Goal: Task Accomplishment & Management: Manage account settings

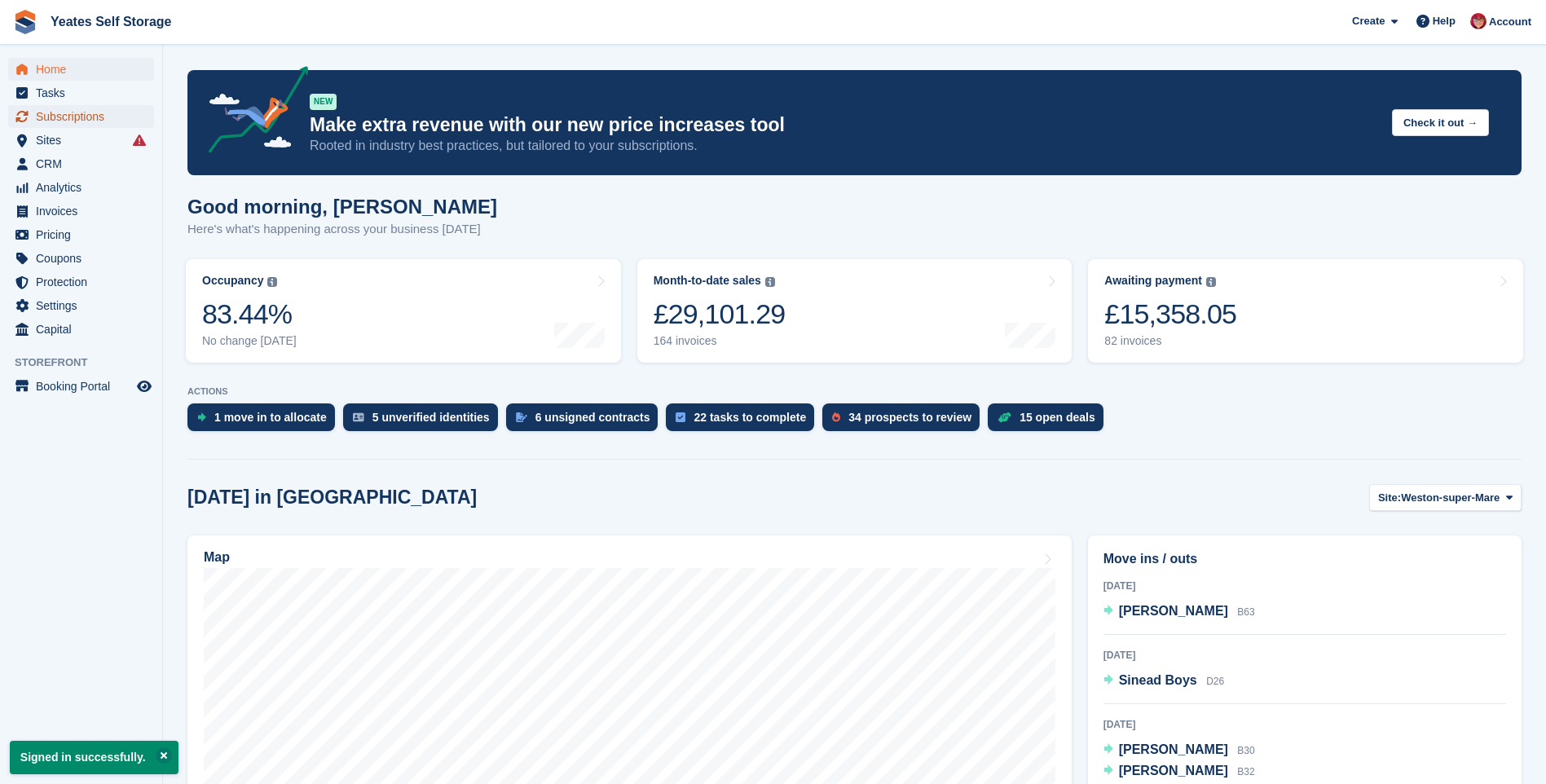
click at [51, 118] on span "Subscriptions" at bounding box center [85, 117] width 98 height 23
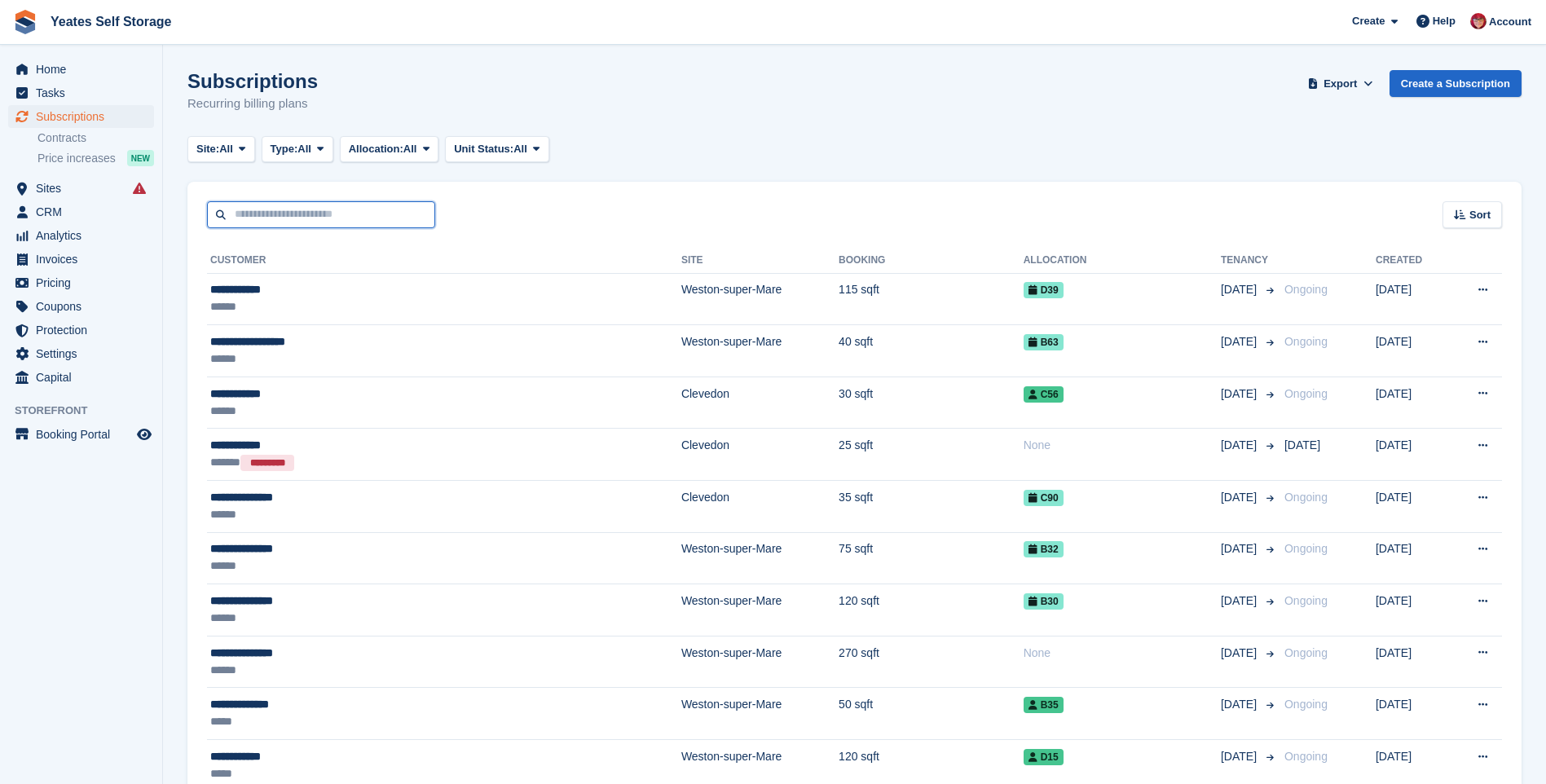
click at [253, 213] on input "text" at bounding box center [321, 215] width 228 height 27
type input "*****"
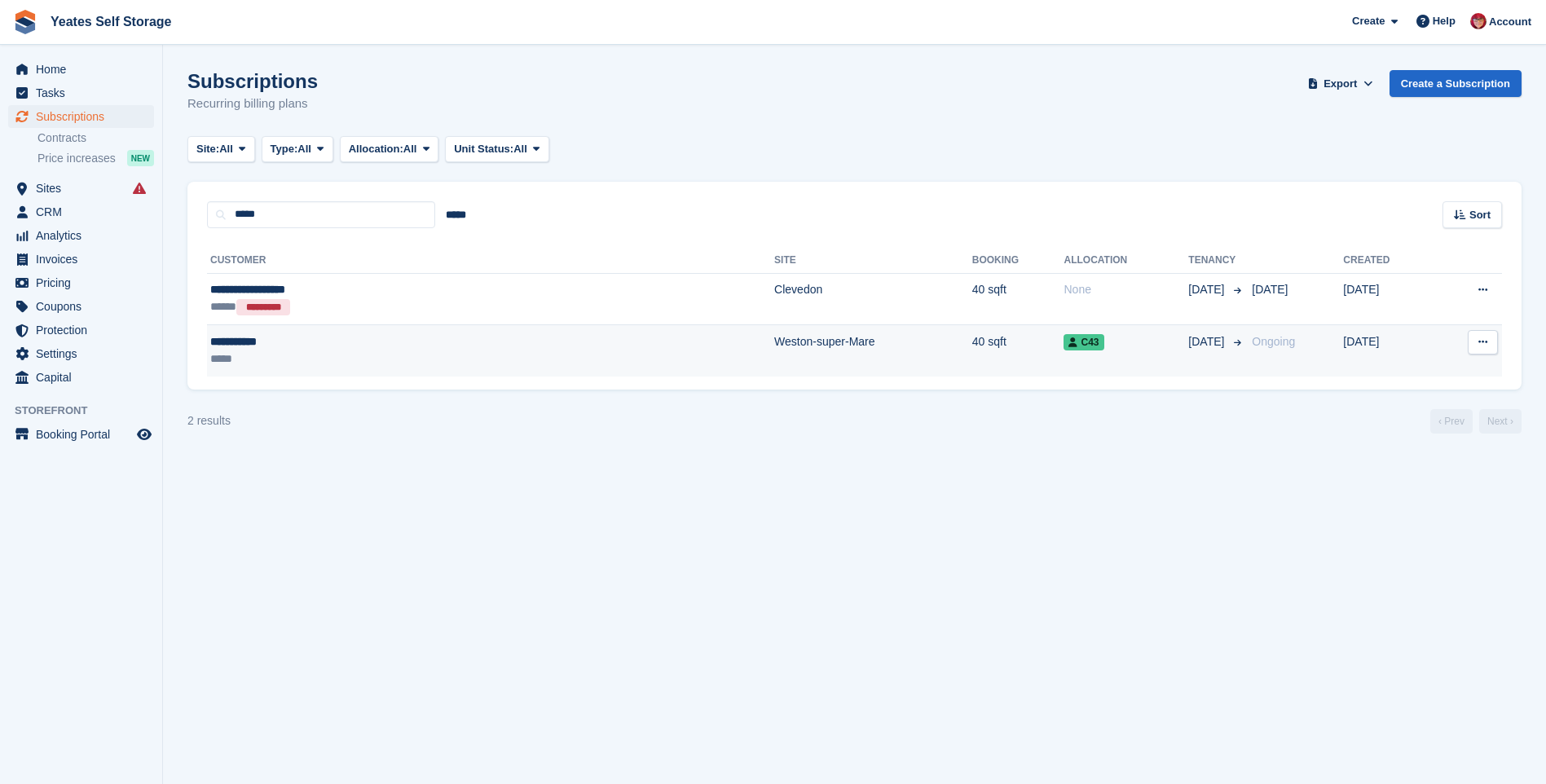
click at [774, 353] on td "Weston-super-Mare" at bounding box center [873, 351] width 198 height 52
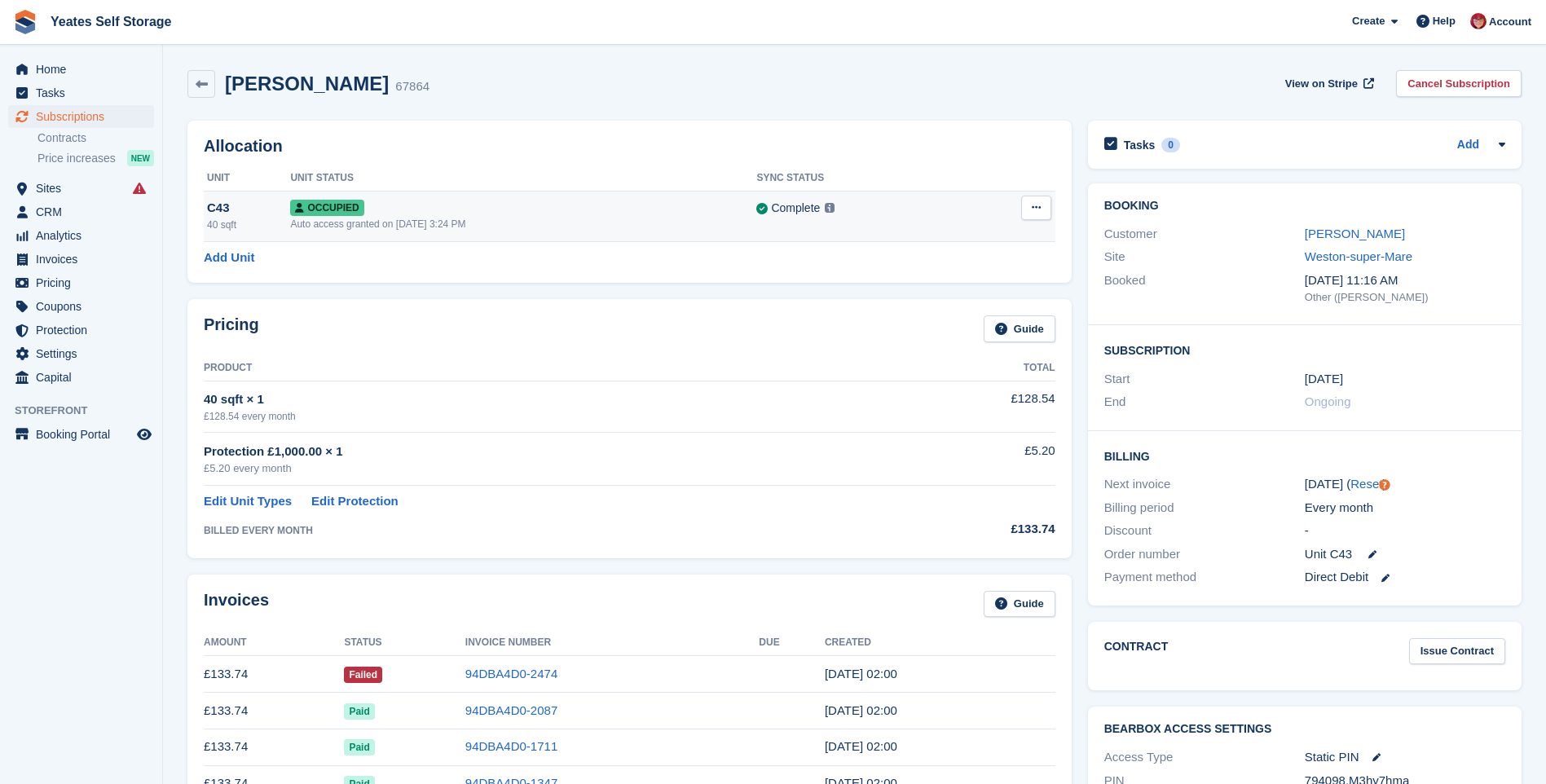
click at [1032, 209] on icon at bounding box center [1036, 208] width 9 height 11
drag, startPoint x: 928, startPoint y: 241, endPoint x: 865, endPoint y: 93, distance: 160.9
click at [928, 241] on p "Overlock" at bounding box center [973, 240] width 142 height 21
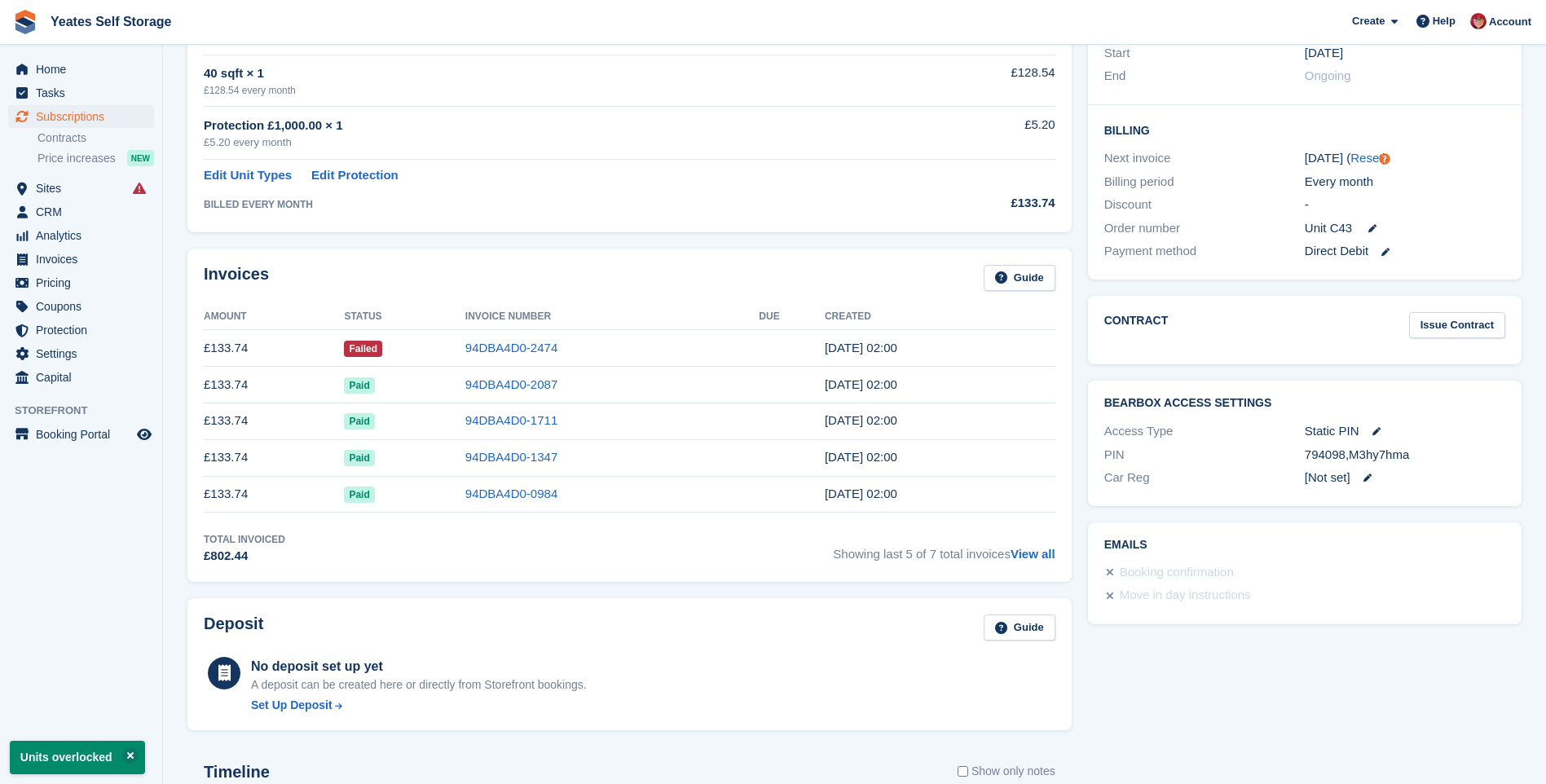
scroll to position [725, 0]
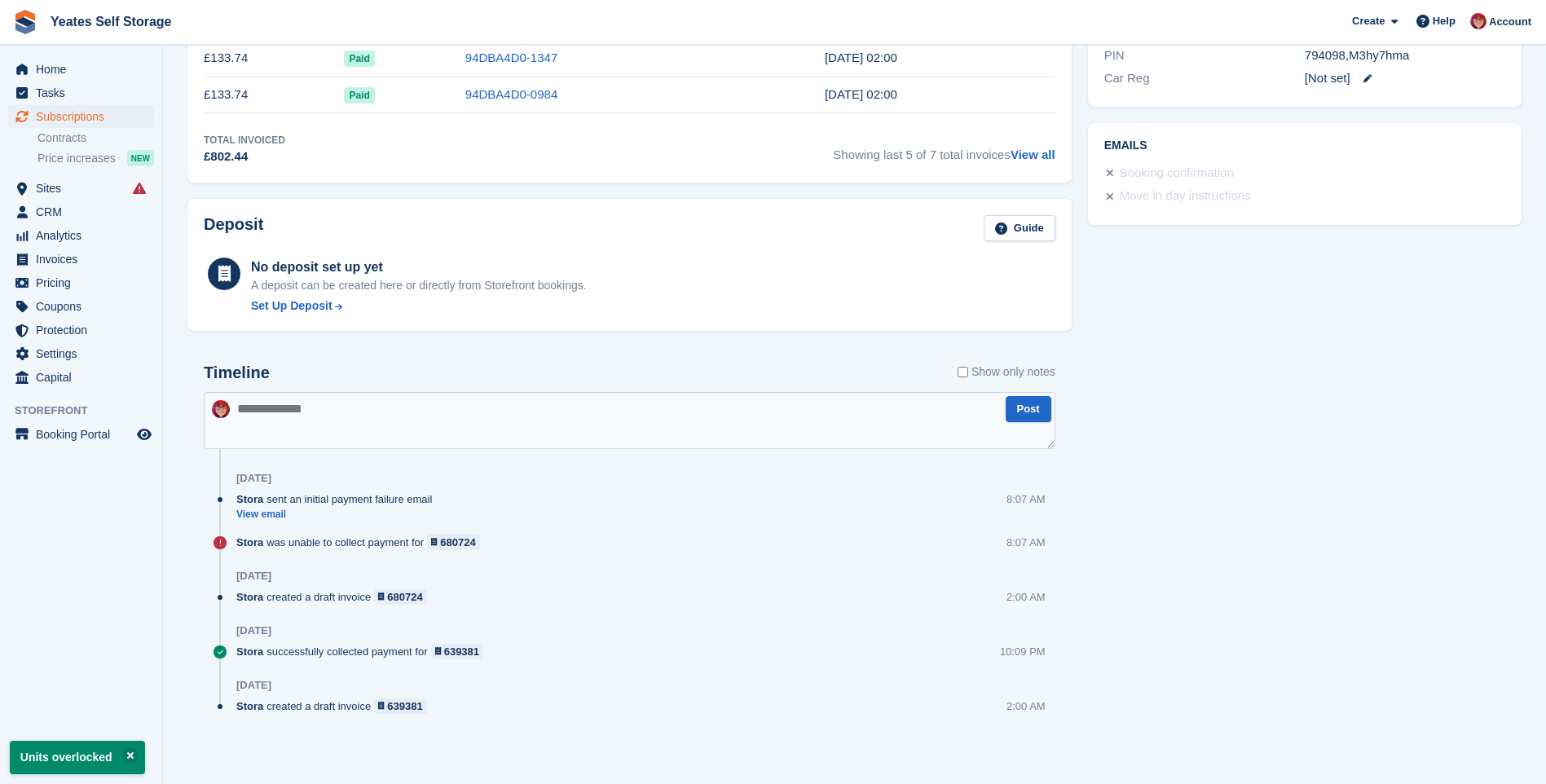
click at [266, 407] on textarea at bounding box center [630, 421] width 852 height 57
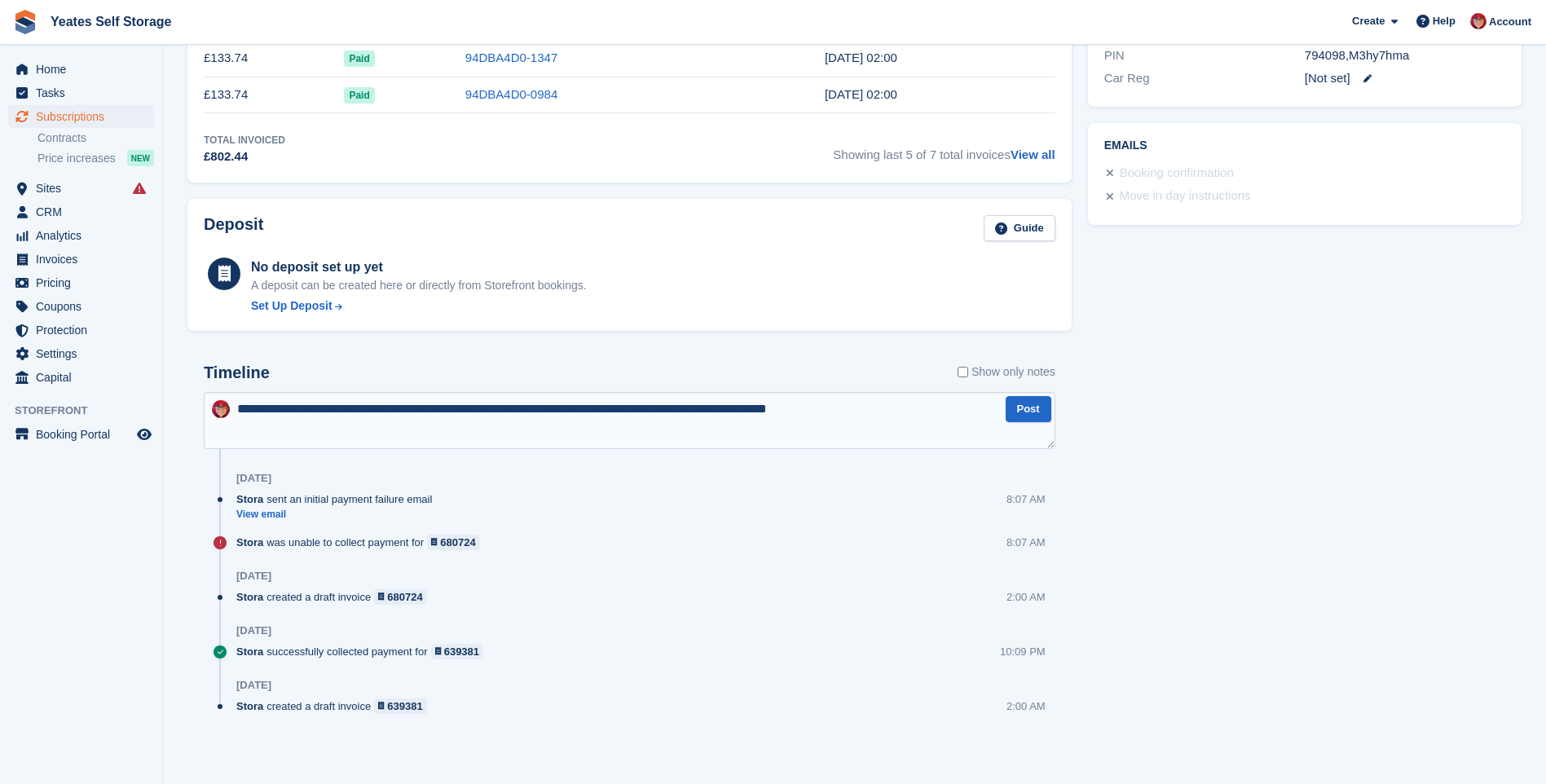
type textarea "**********"
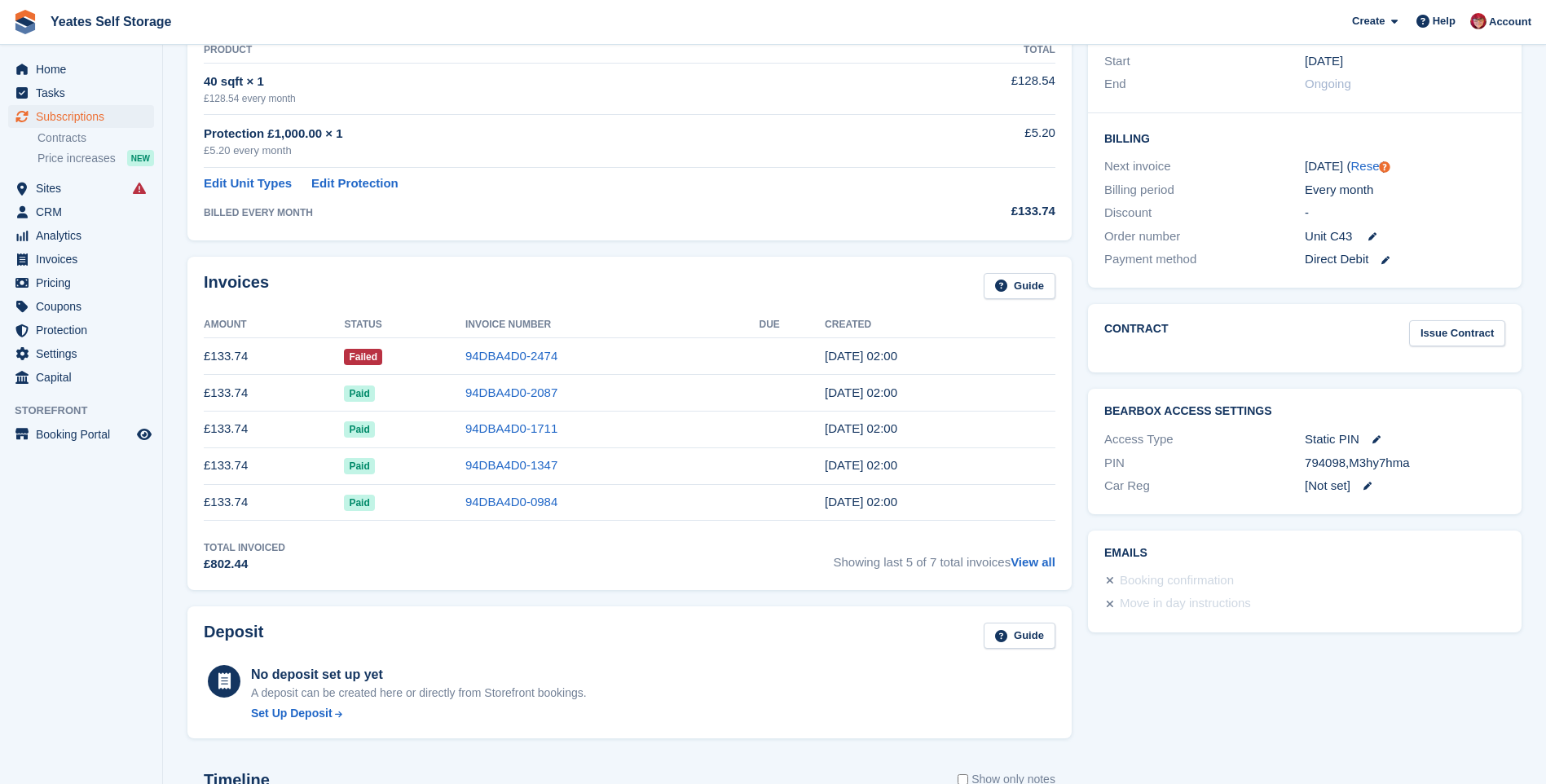
scroll to position [0, 0]
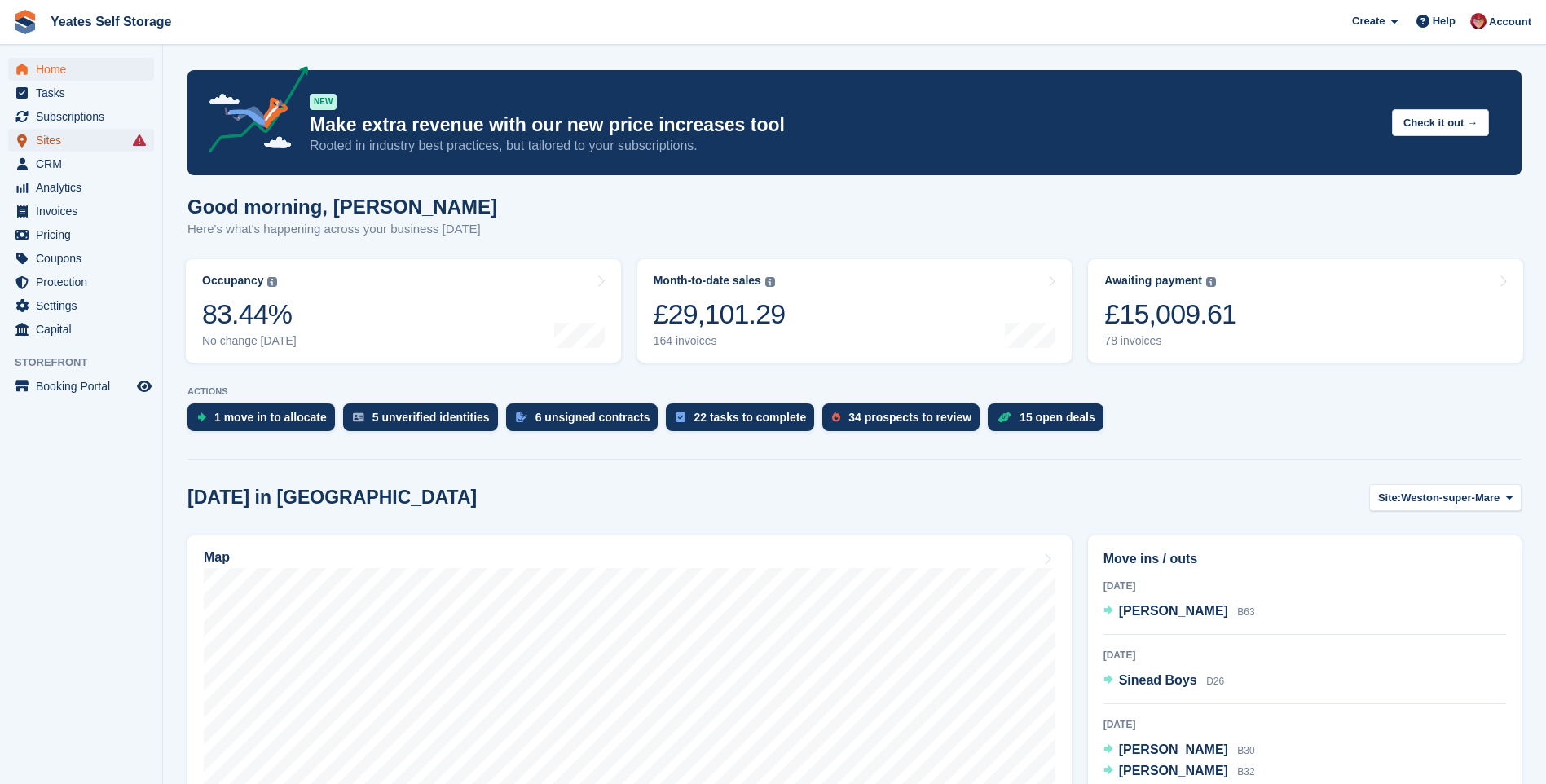
click at [55, 145] on span "Sites" at bounding box center [85, 141] width 98 height 23
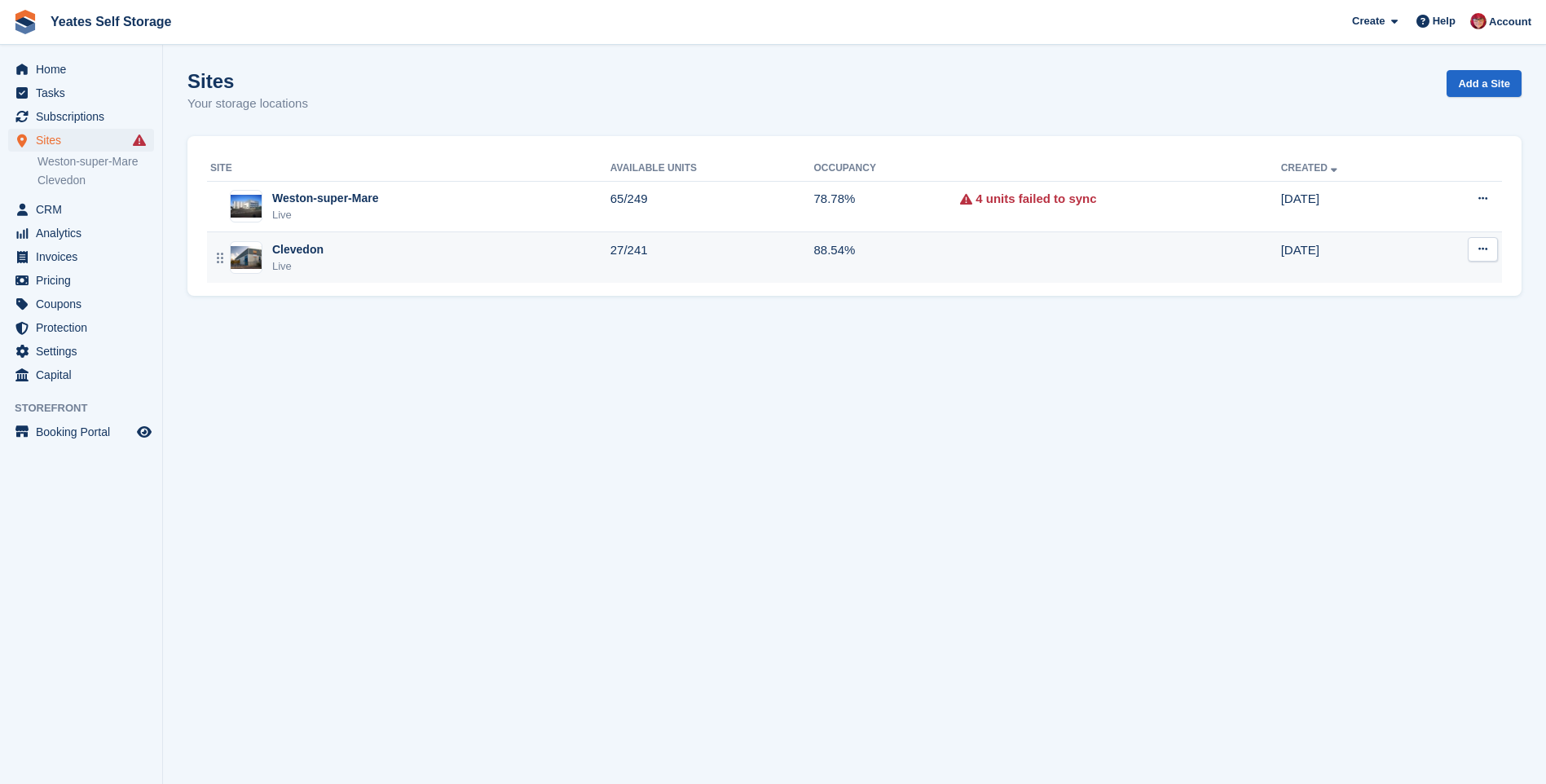
click at [299, 255] on div "Clevedon" at bounding box center [299, 249] width 52 height 17
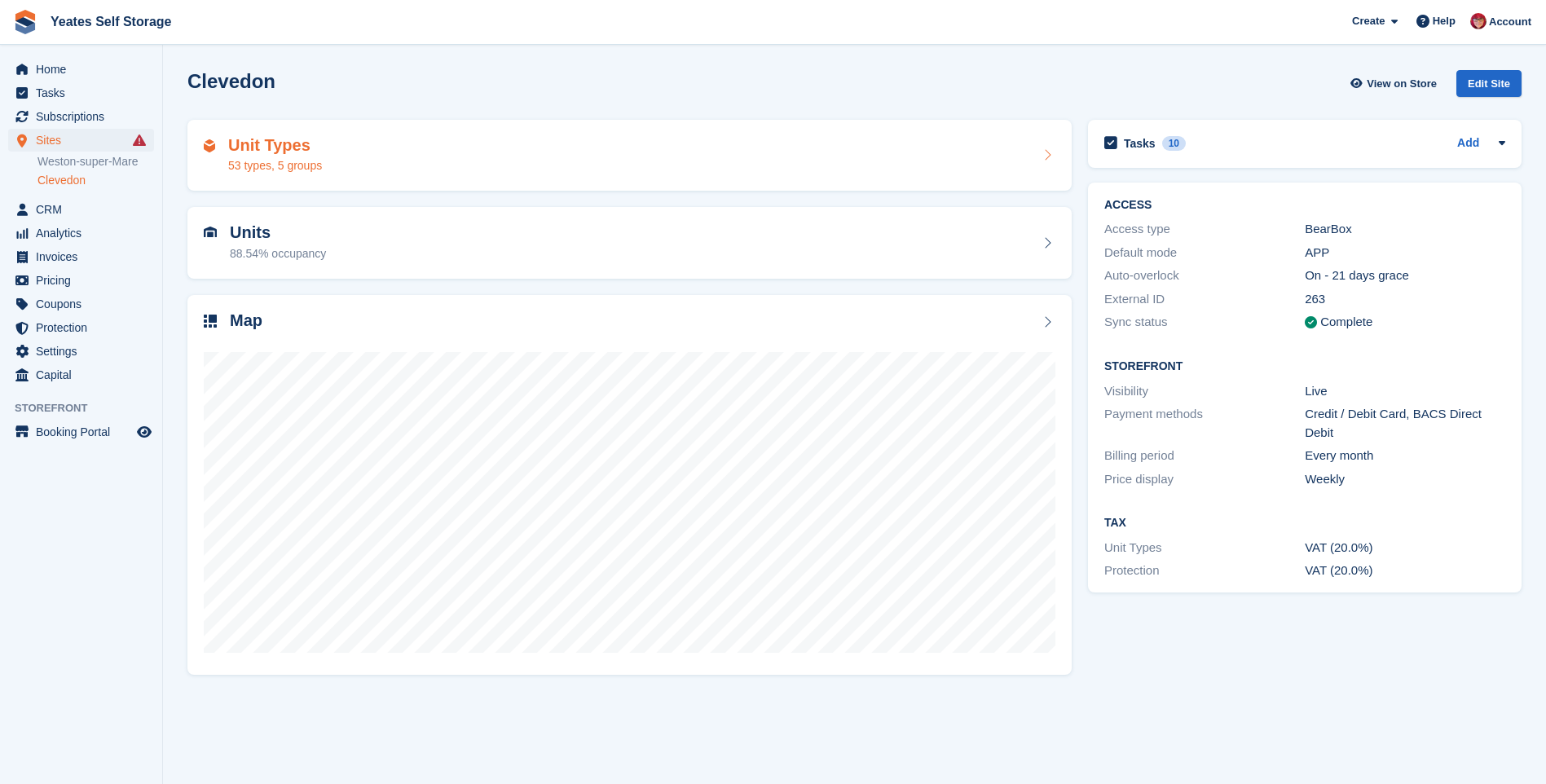
click at [270, 151] on h2 "Unit Types" at bounding box center [274, 145] width 94 height 19
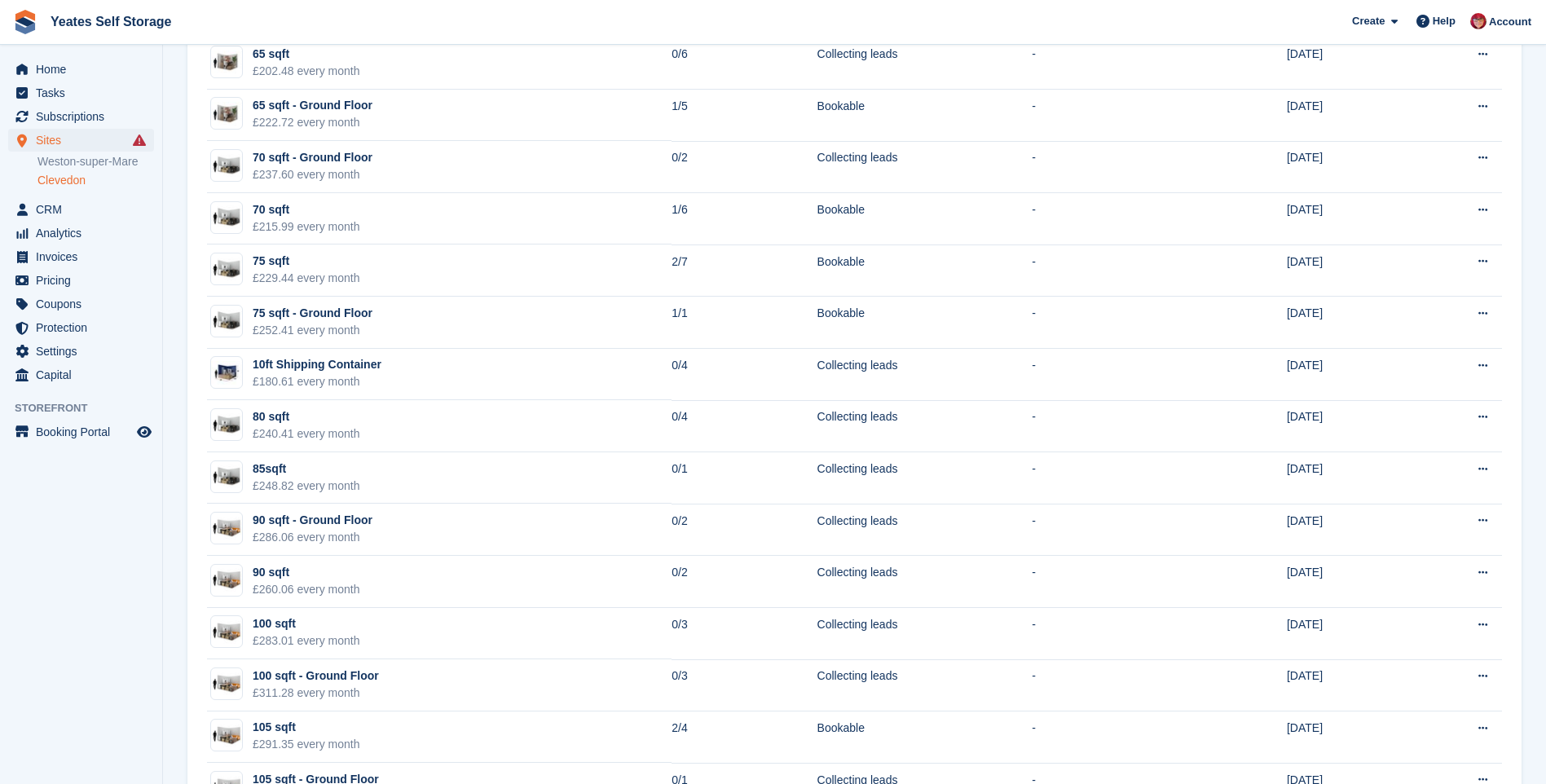
scroll to position [1385, 0]
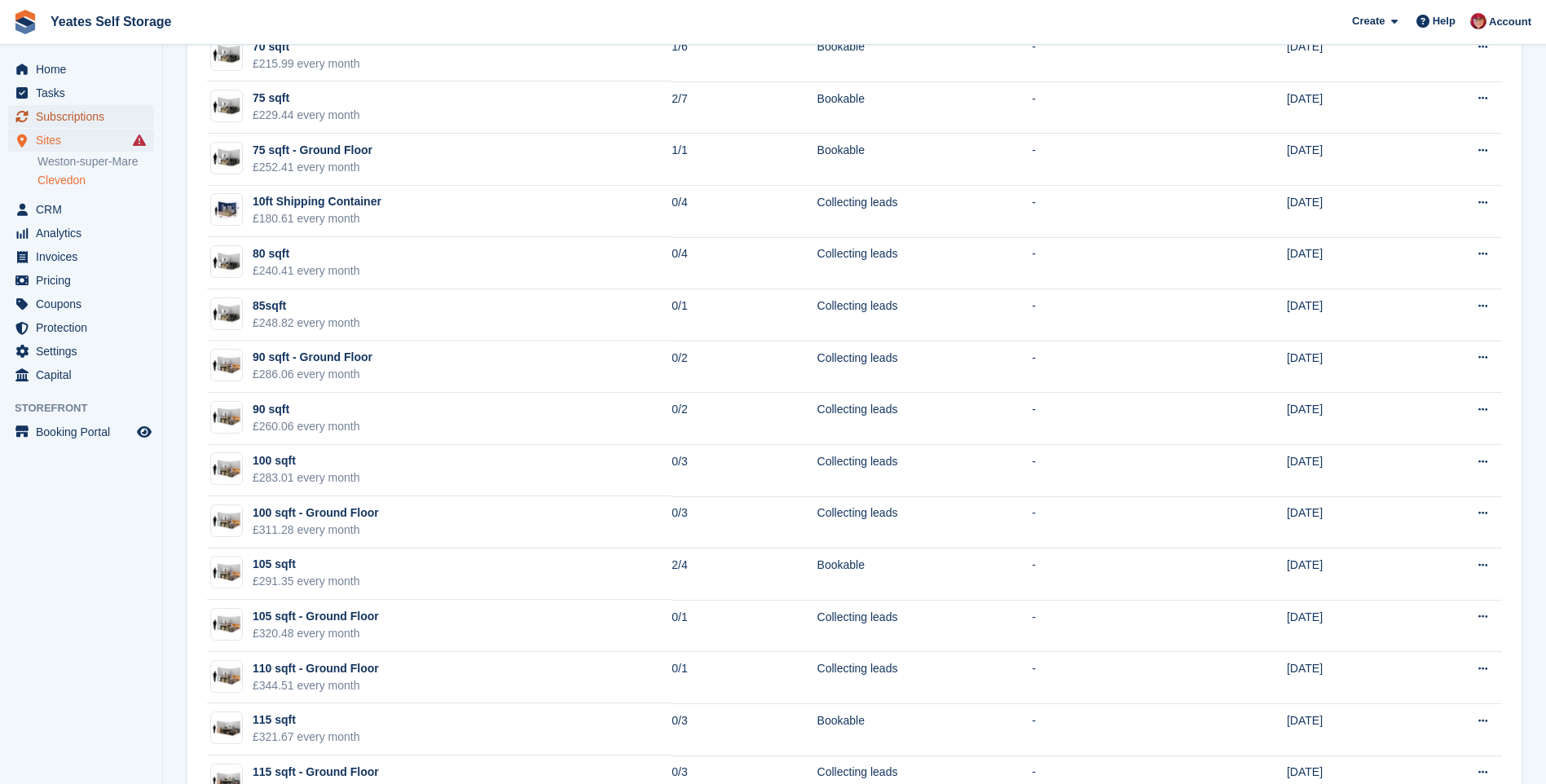
click at [105, 118] on span "Subscriptions" at bounding box center [85, 117] width 98 height 23
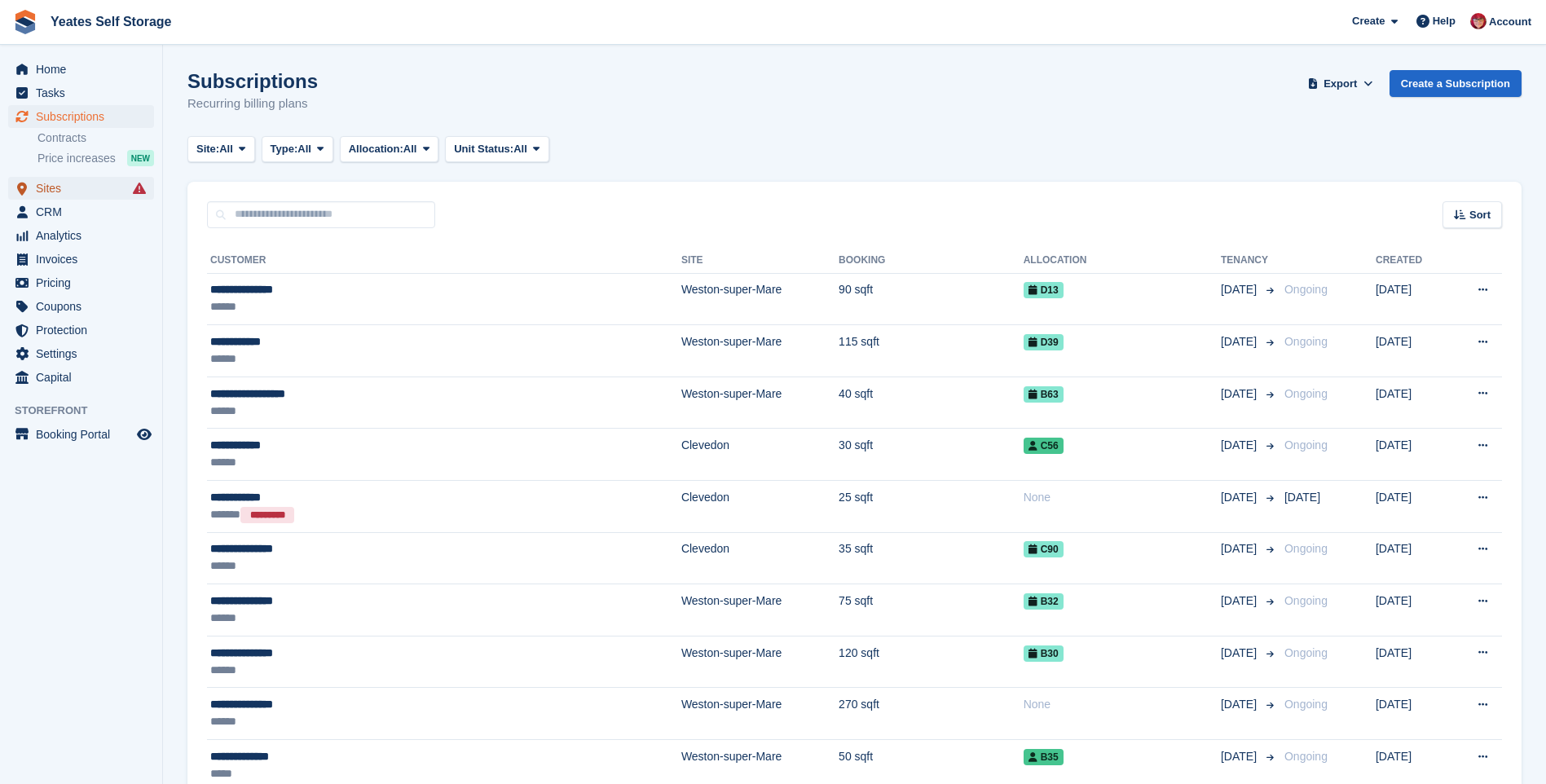
click at [54, 188] on span "Sites" at bounding box center [85, 188] width 98 height 23
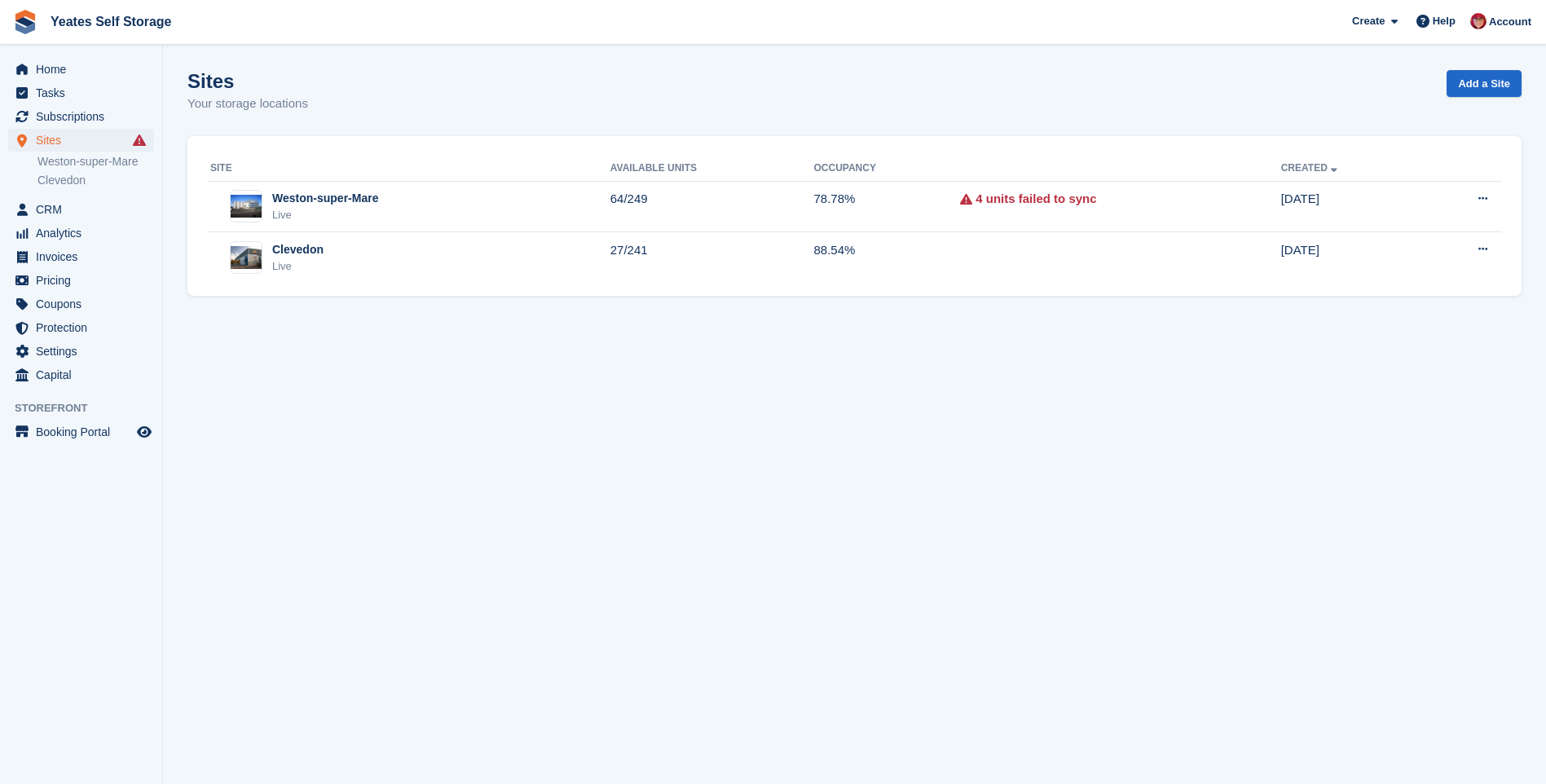
click at [689, 552] on section "Sites Your storage locations Add a Site Site Available Units Occupancy Created …" at bounding box center [855, 392] width 1383 height 784
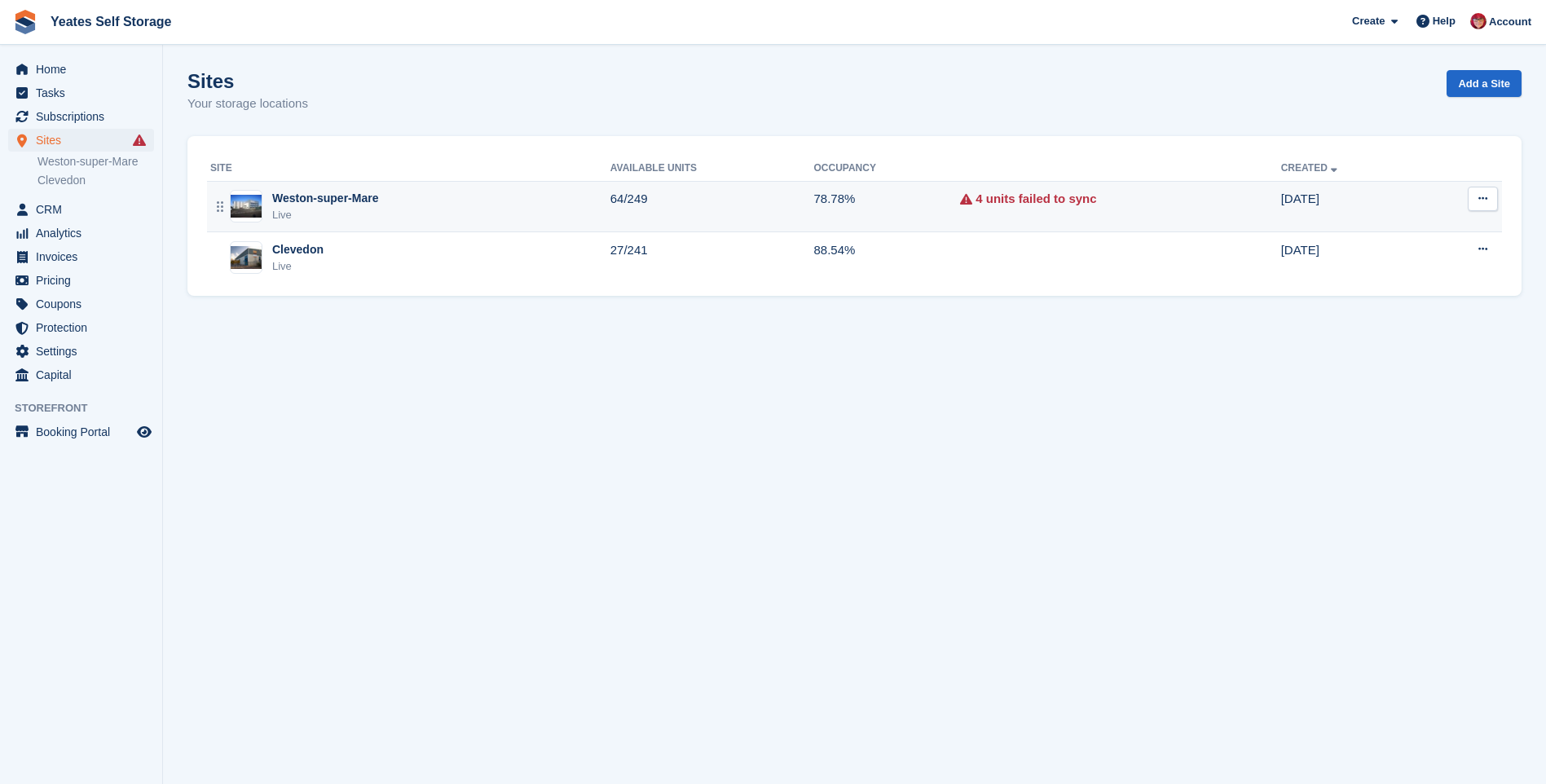
click at [294, 205] on div "Weston-super-Mare" at bounding box center [325, 198] width 106 height 17
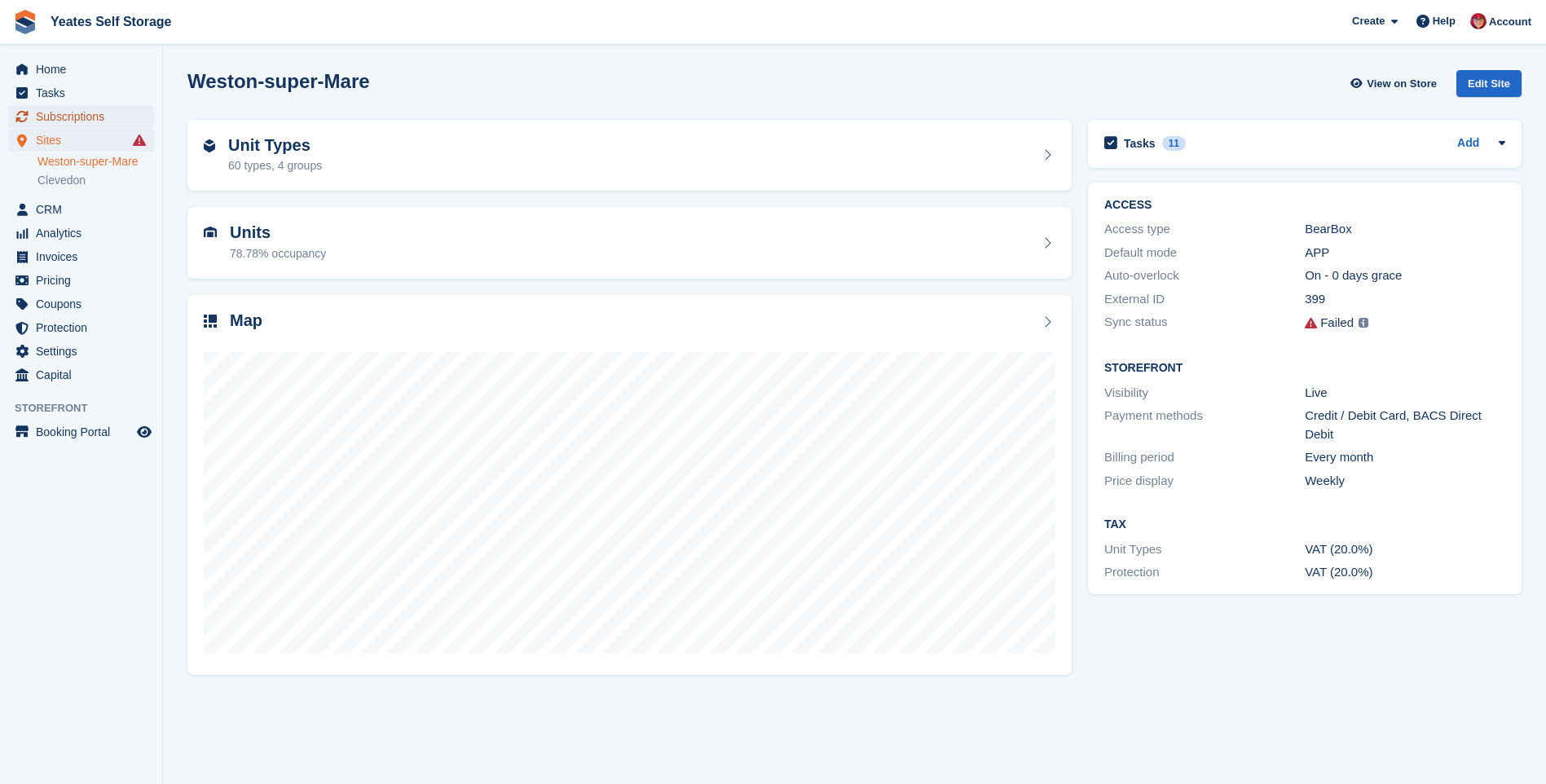
click at [99, 110] on span "Subscriptions" at bounding box center [85, 117] width 98 height 23
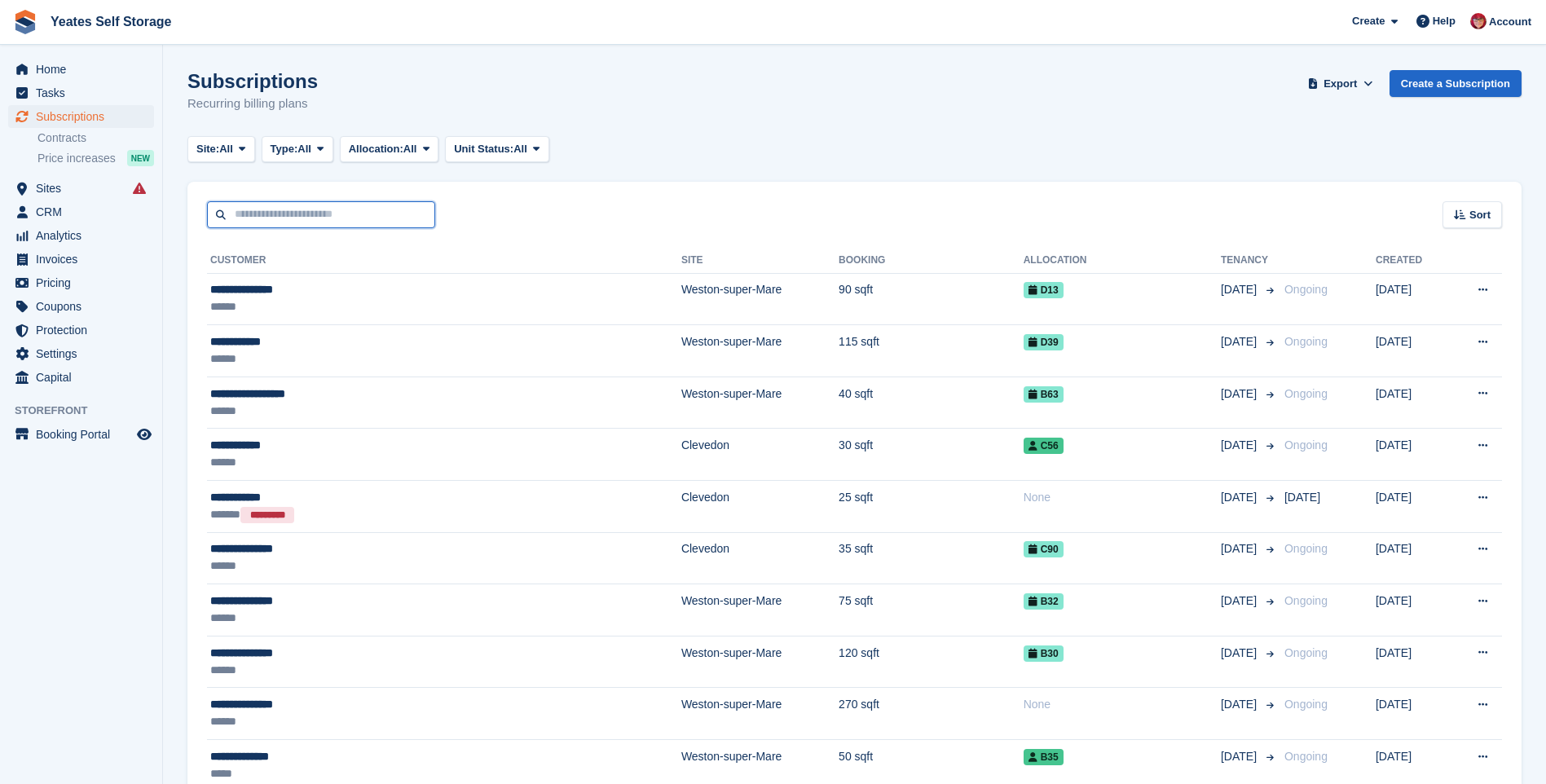
click at [282, 211] on input "text" at bounding box center [321, 215] width 228 height 27
type input "****"
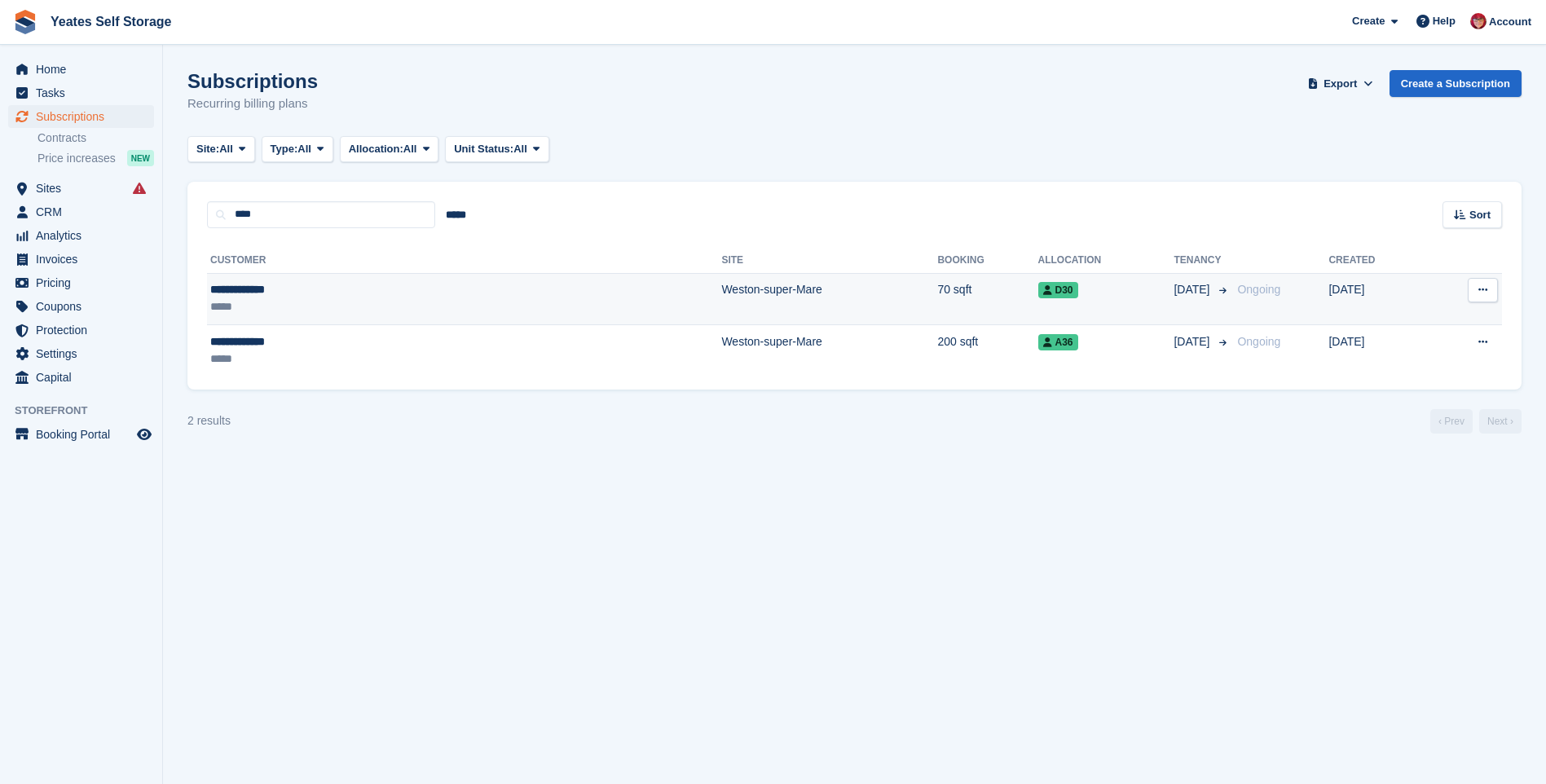
click at [722, 291] on td "Weston-super-Mare" at bounding box center [830, 298] width 216 height 53
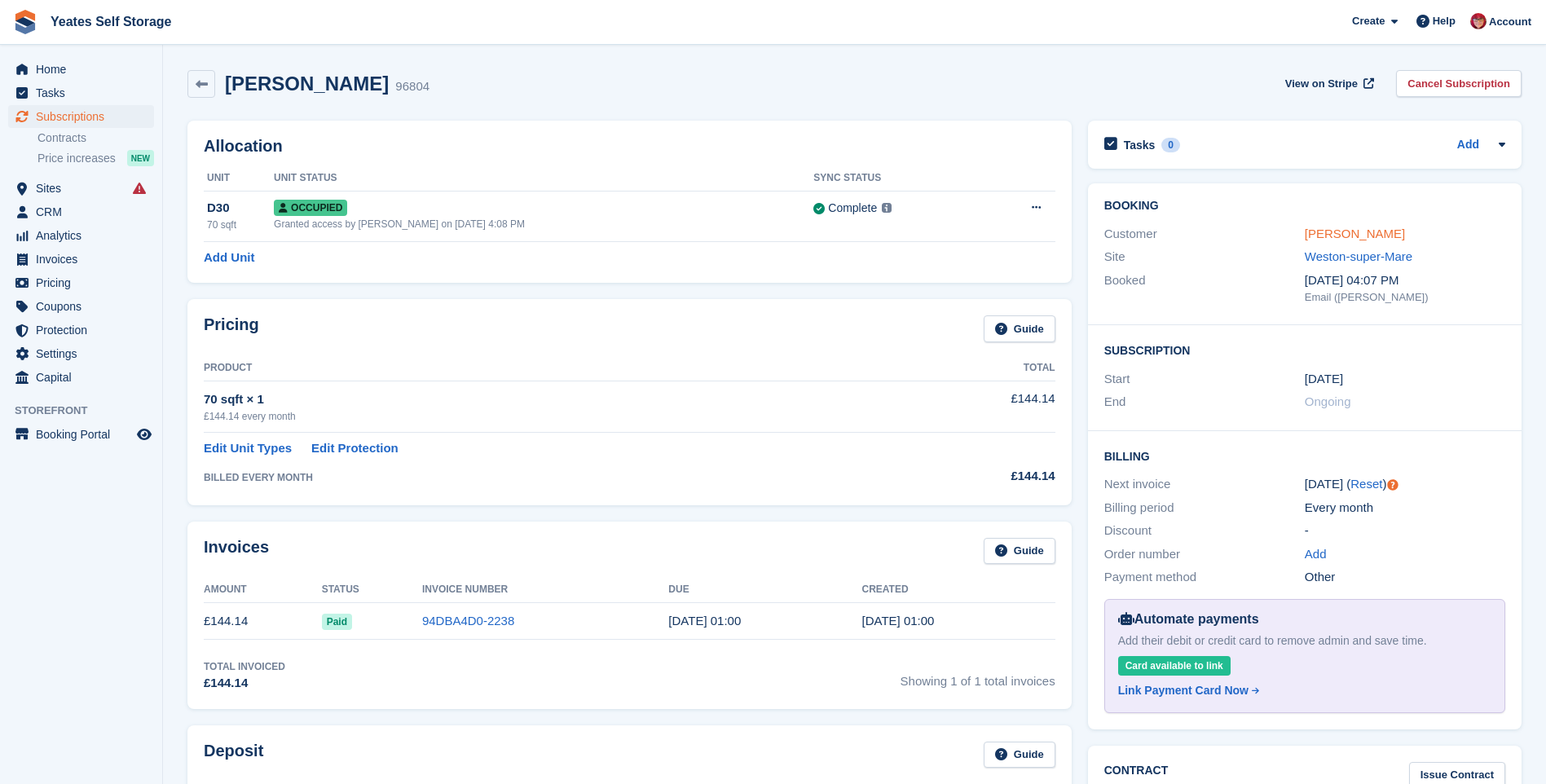
click at [1330, 233] on link "[PERSON_NAME]" at bounding box center [1354, 233] width 101 height 14
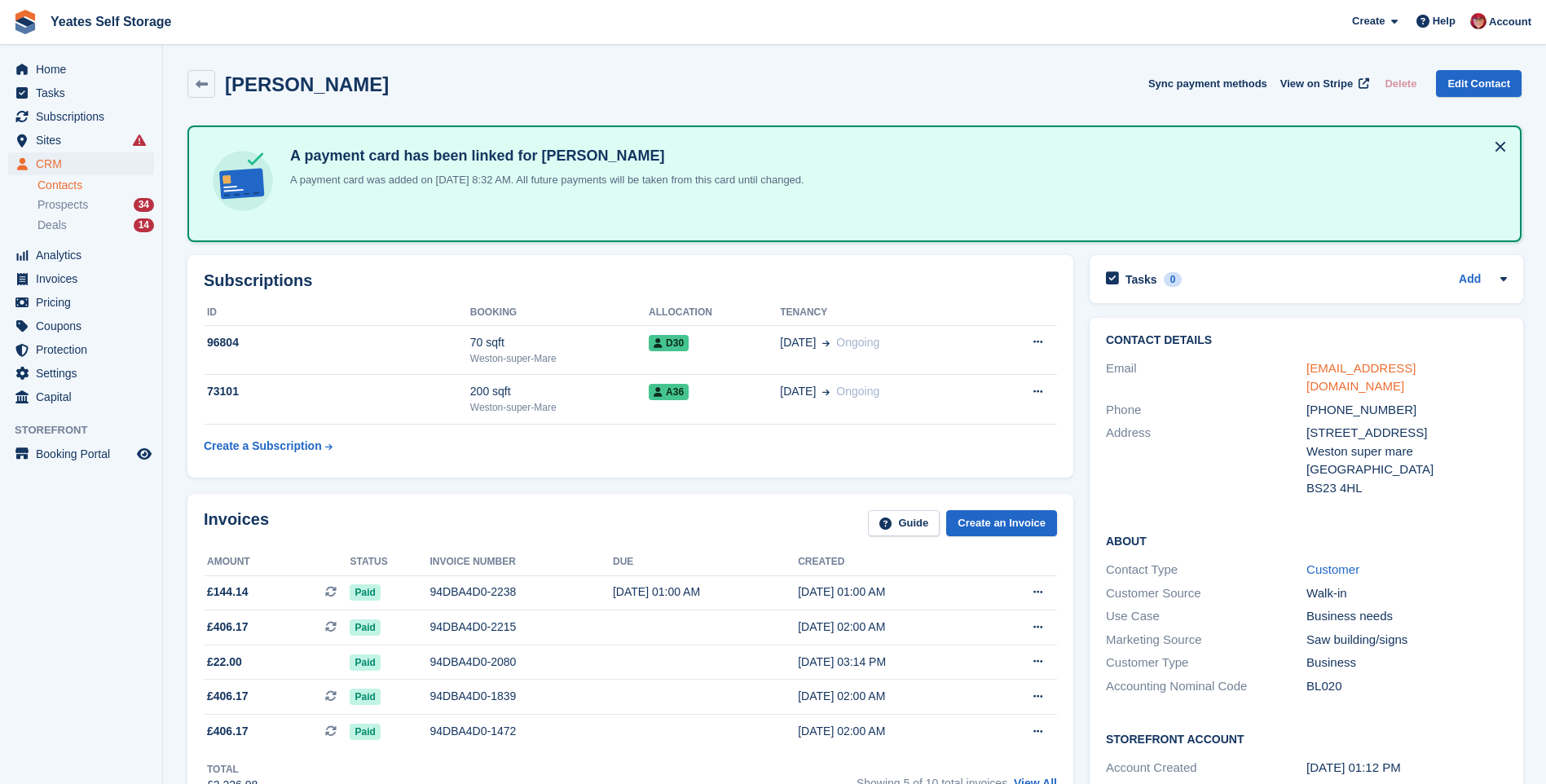
click at [1342, 368] on link "[EMAIL_ADDRESS][DOMAIN_NAME]" at bounding box center [1361, 377] width 110 height 33
click at [67, 144] on span "Sites" at bounding box center [85, 141] width 98 height 23
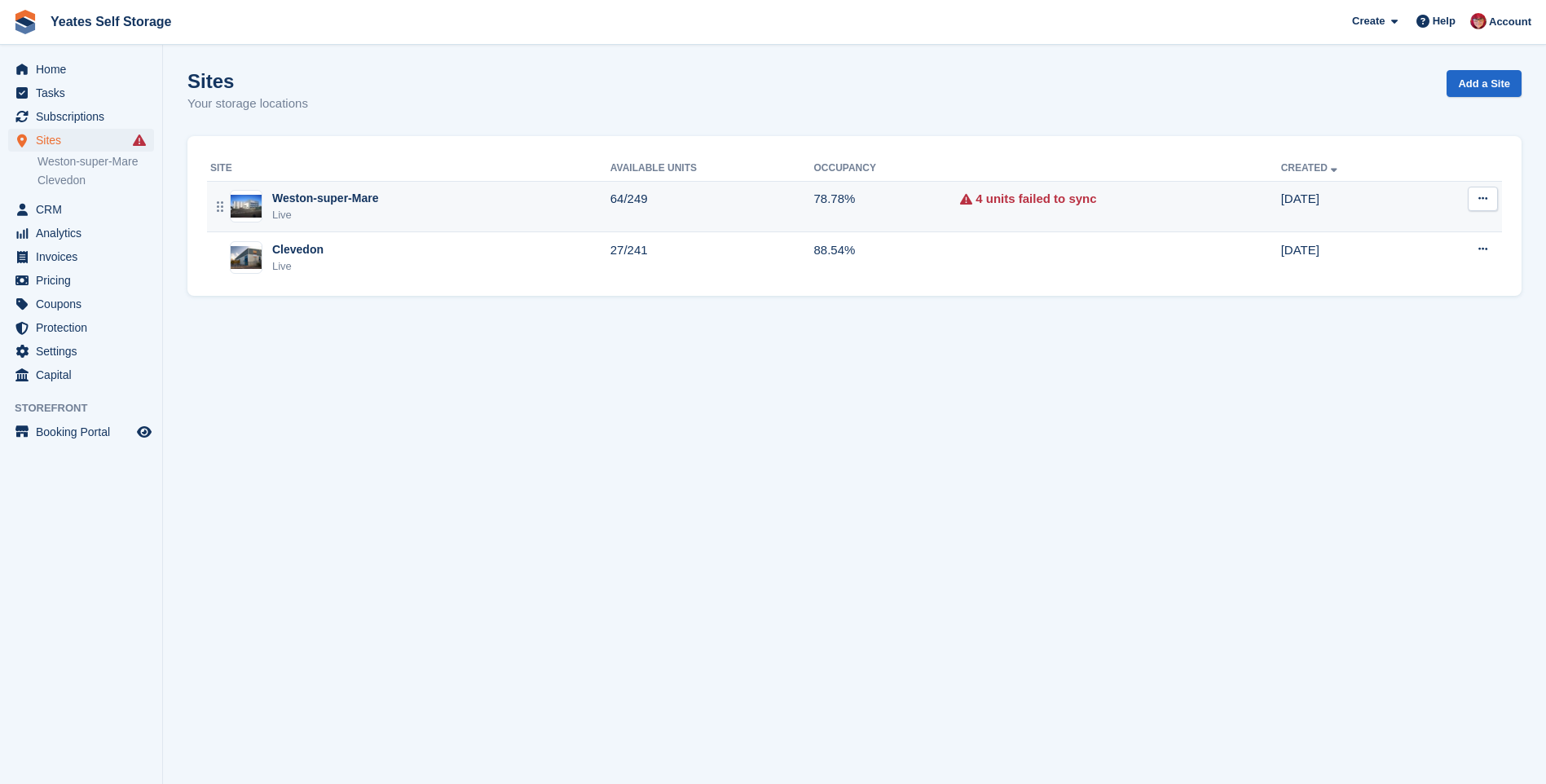
click at [317, 203] on div "Weston-super-Mare" at bounding box center [325, 198] width 106 height 17
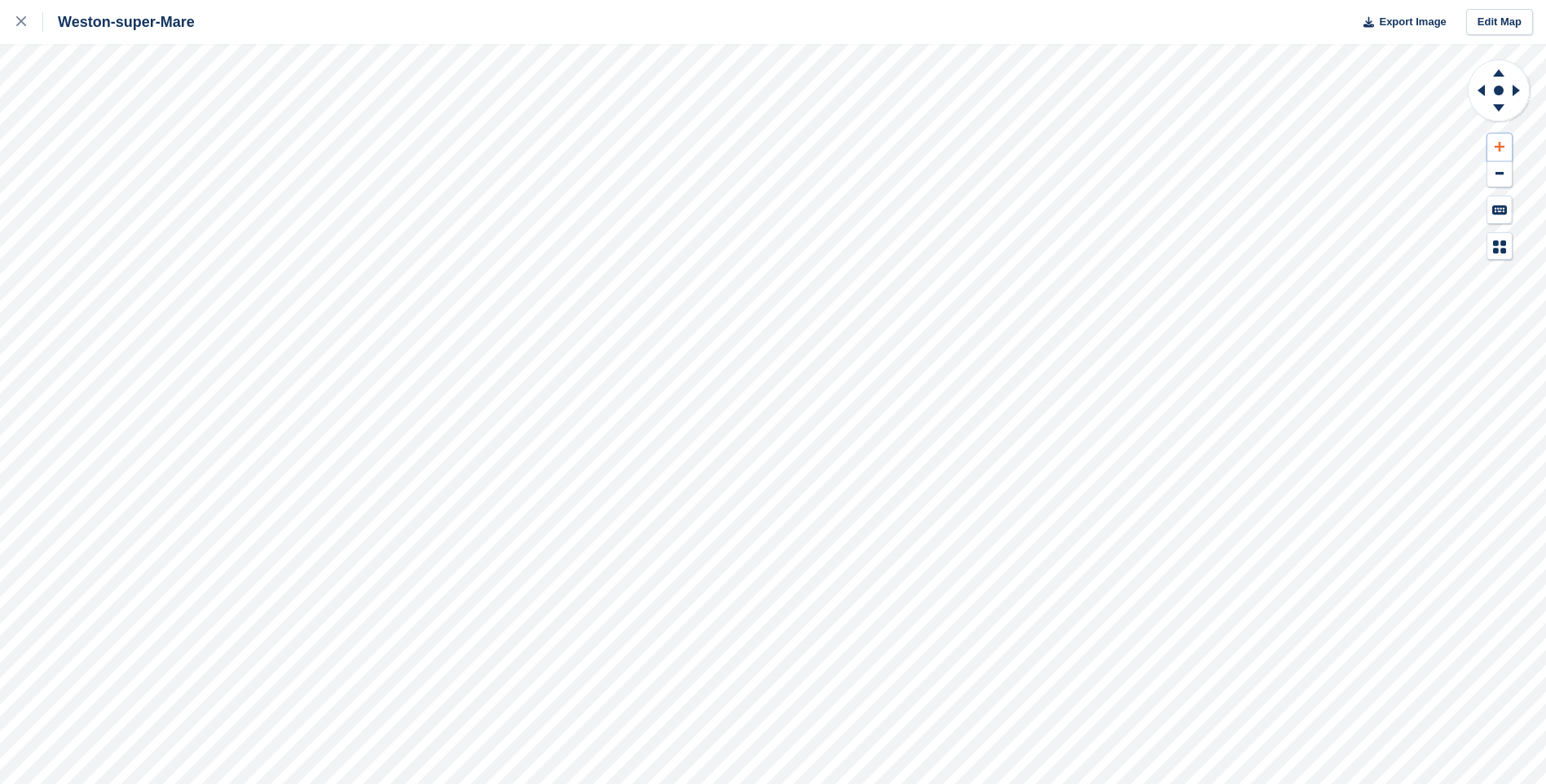
click at [1504, 146] on icon at bounding box center [1500, 146] width 10 height 12
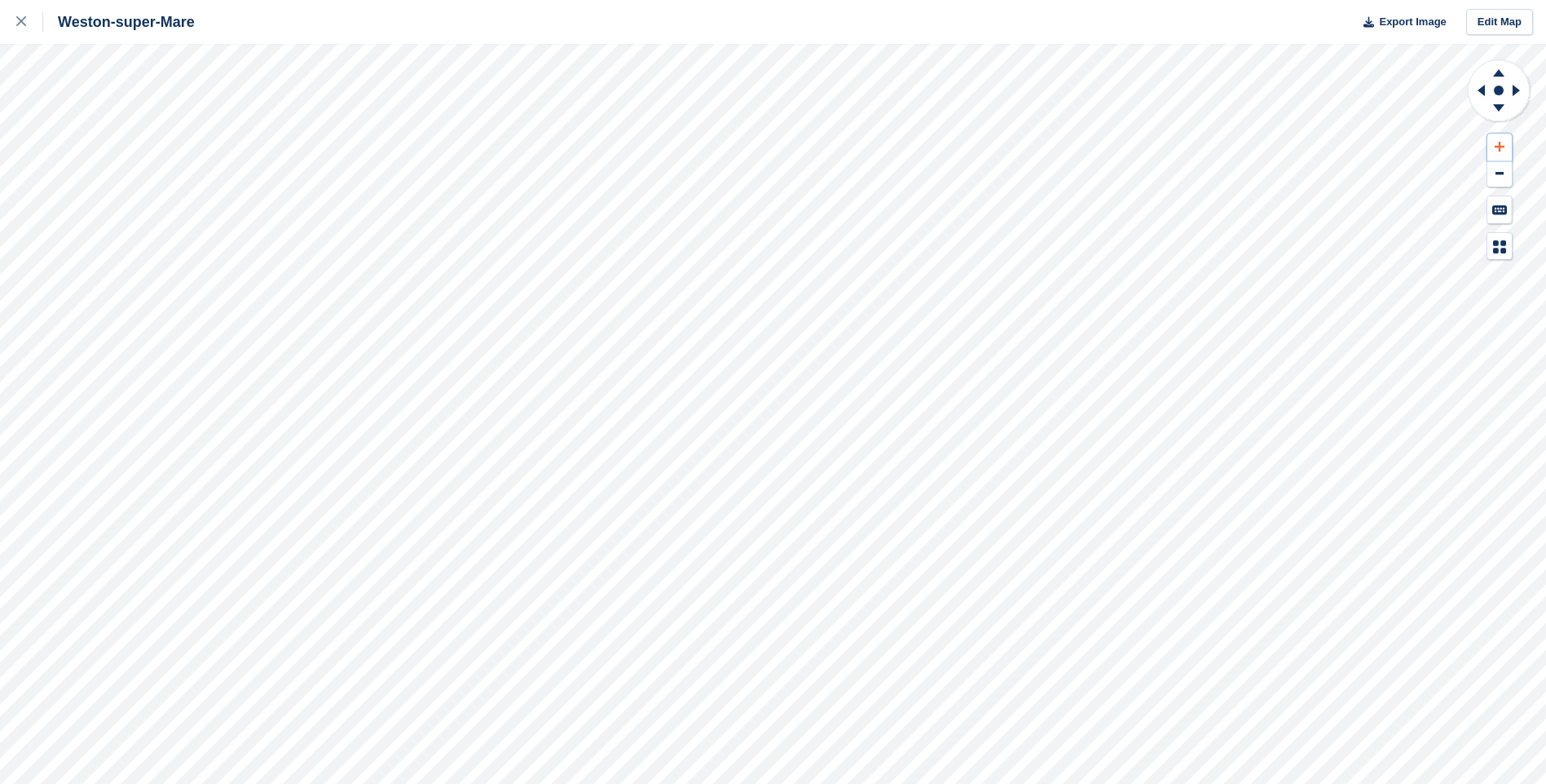
click at [1504, 146] on icon at bounding box center [1500, 146] width 10 height 12
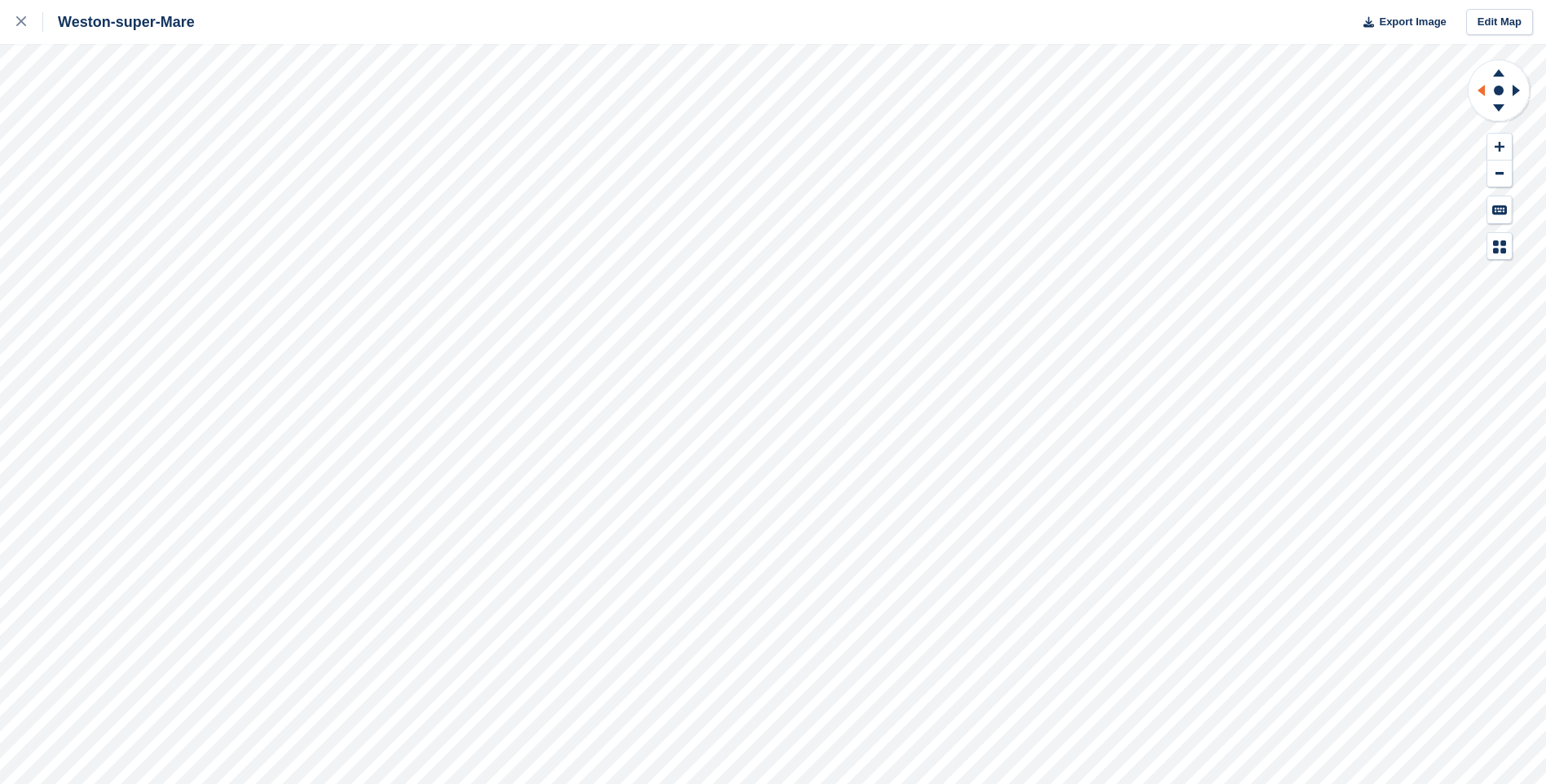
click at [1479, 83] on icon at bounding box center [1478, 91] width 20 height 43
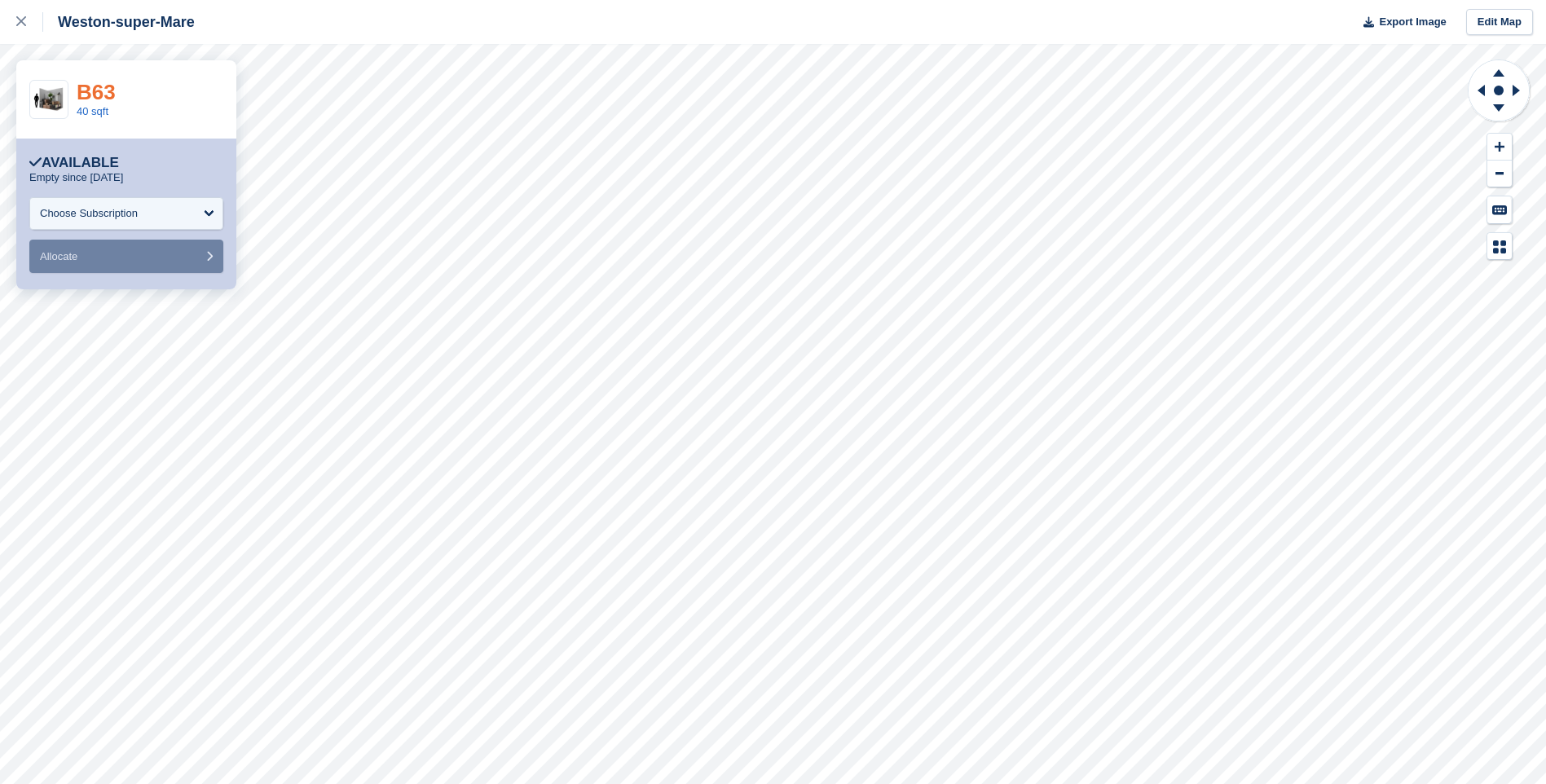
click at [97, 90] on link "B63" at bounding box center [96, 92] width 39 height 24
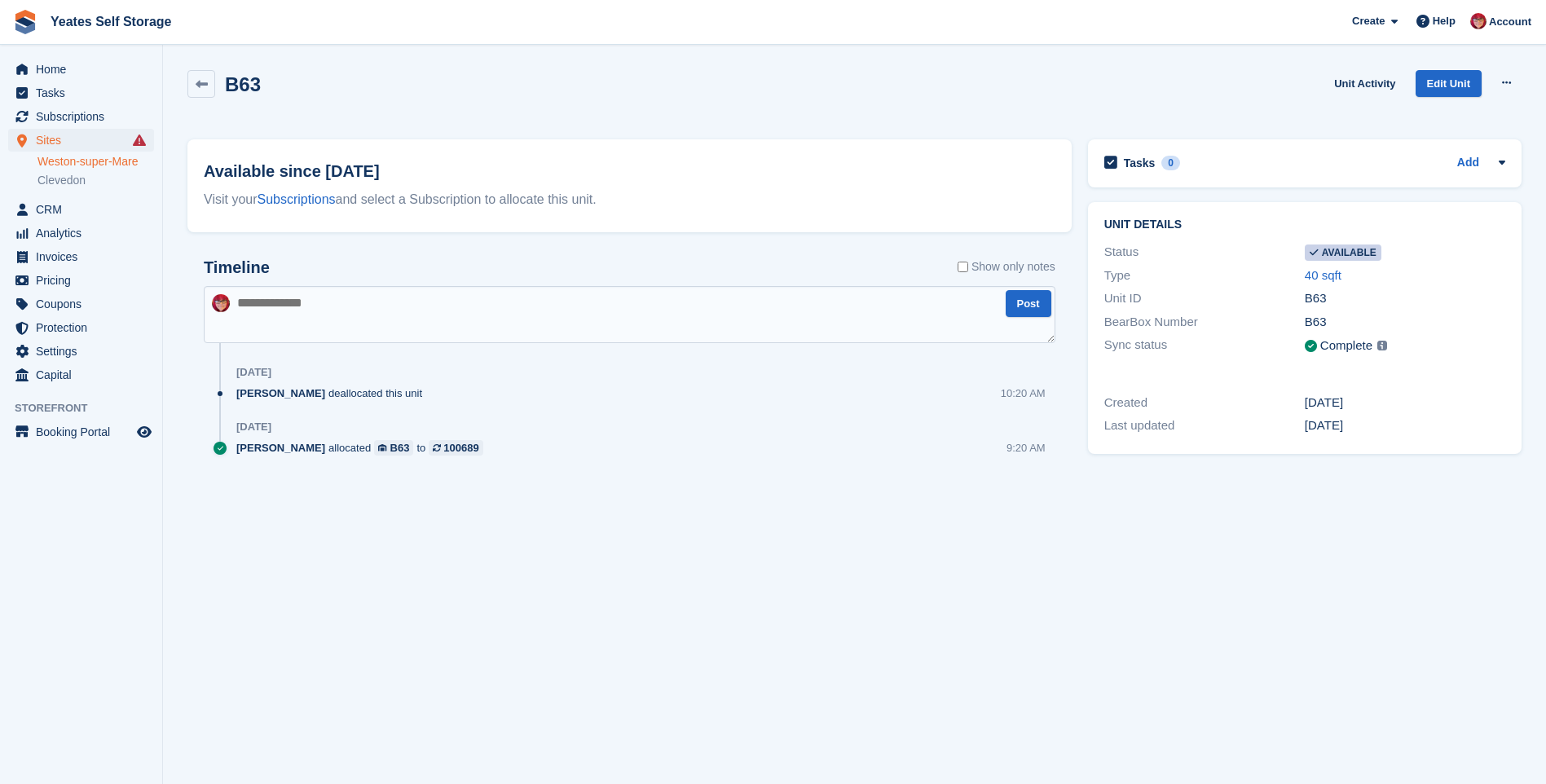
click at [1323, 301] on div "B63" at bounding box center [1404, 298] width 200 height 19
click at [94, 118] on span "Subscriptions" at bounding box center [85, 117] width 98 height 23
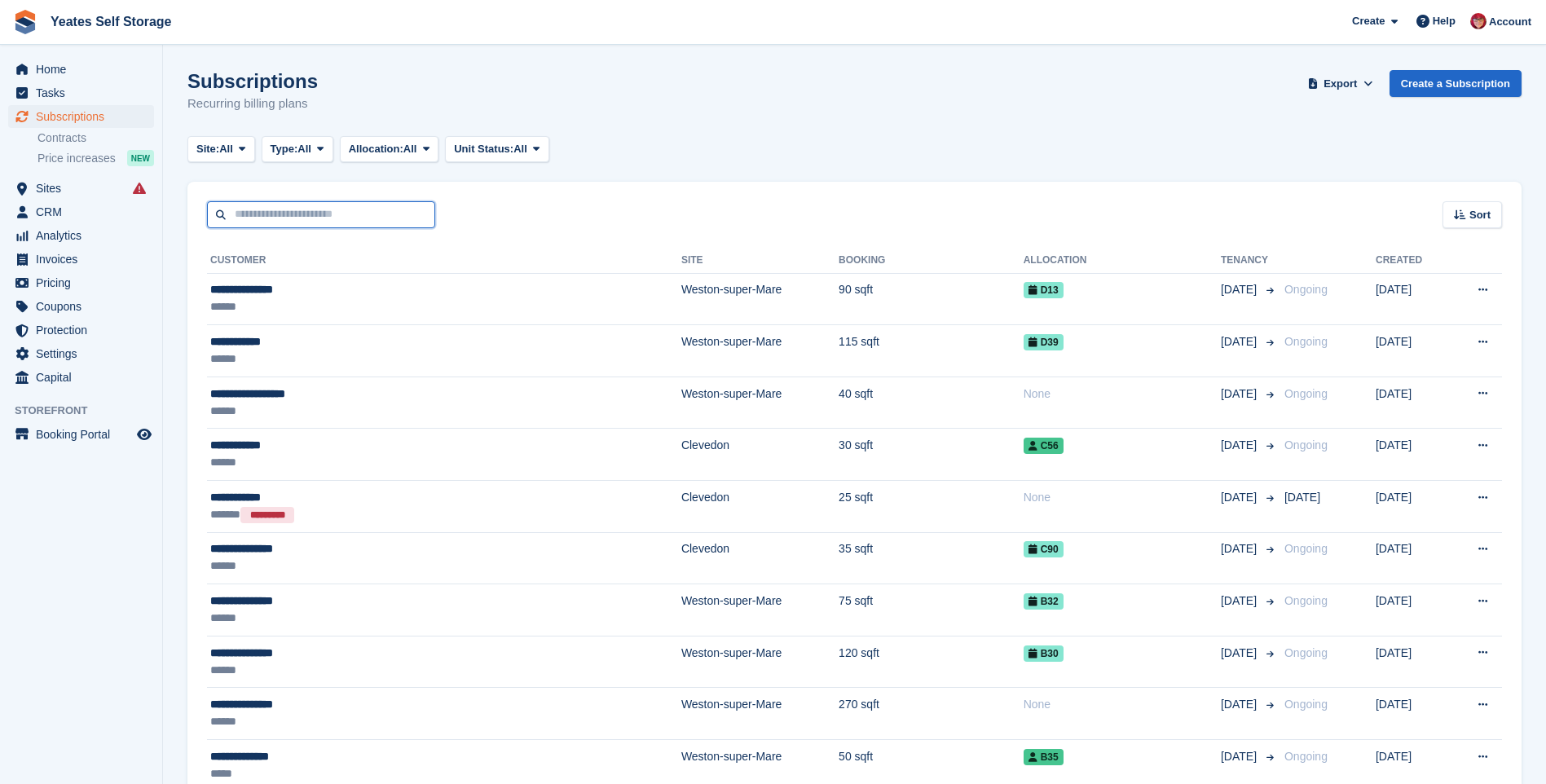
click at [283, 213] on input "text" at bounding box center [321, 215] width 228 height 27
type input "******"
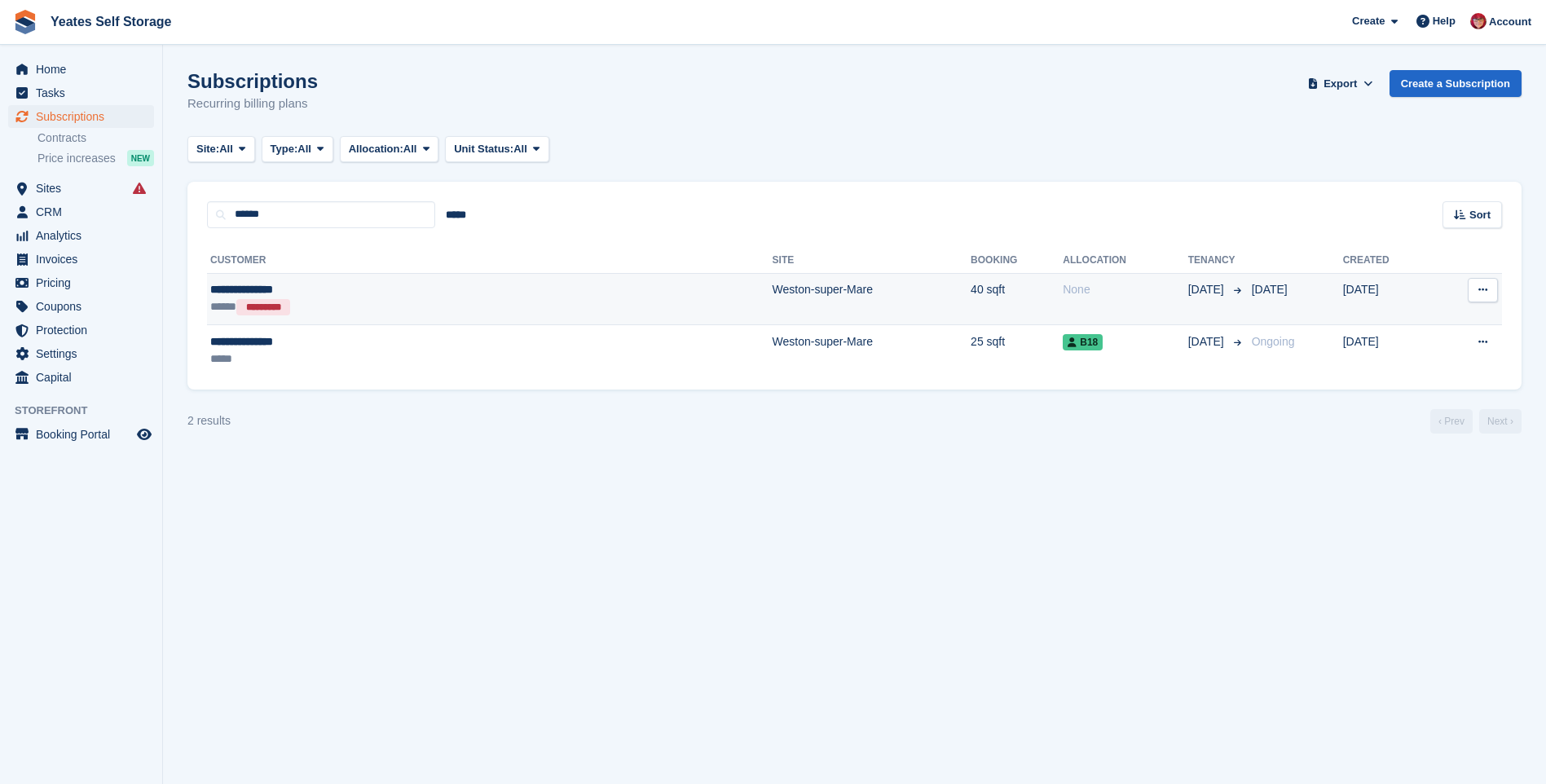
click at [361, 300] on div "***** *********" at bounding box center [352, 306] width 283 height 17
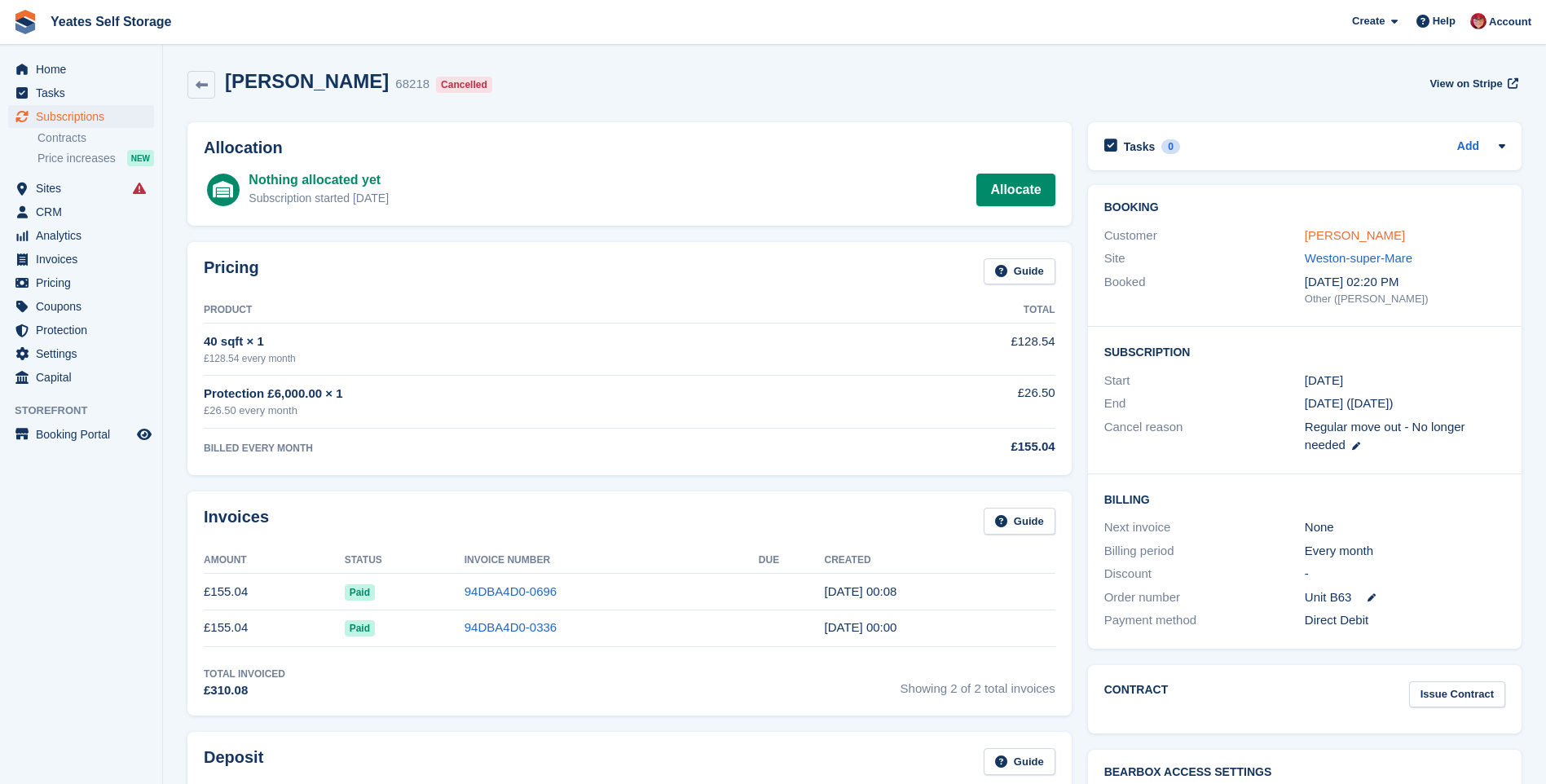
click at [1370, 239] on link "Mrs Joan Hudson" at bounding box center [1354, 235] width 101 height 14
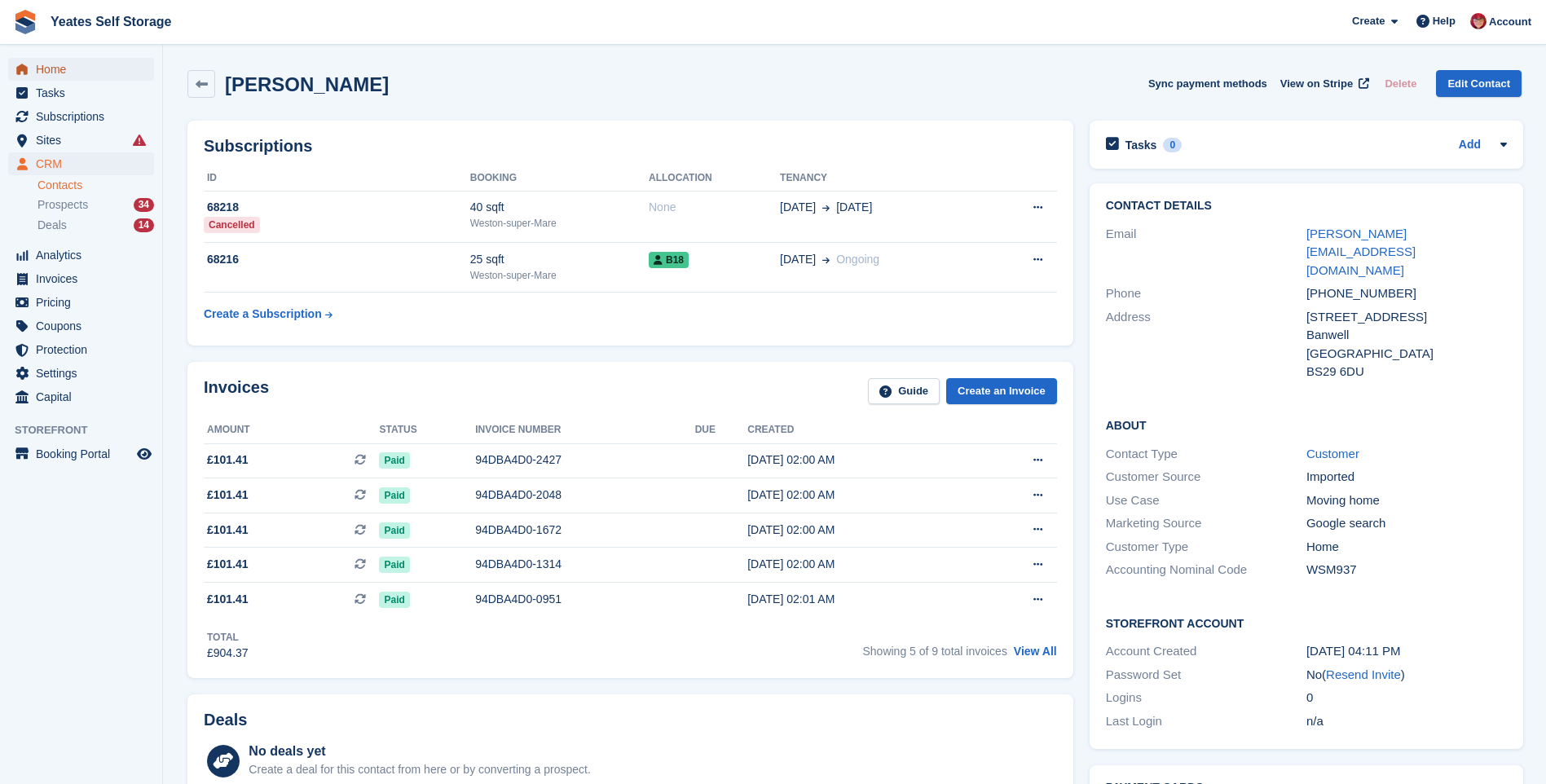
click at [64, 65] on span "Home" at bounding box center [85, 69] width 98 height 23
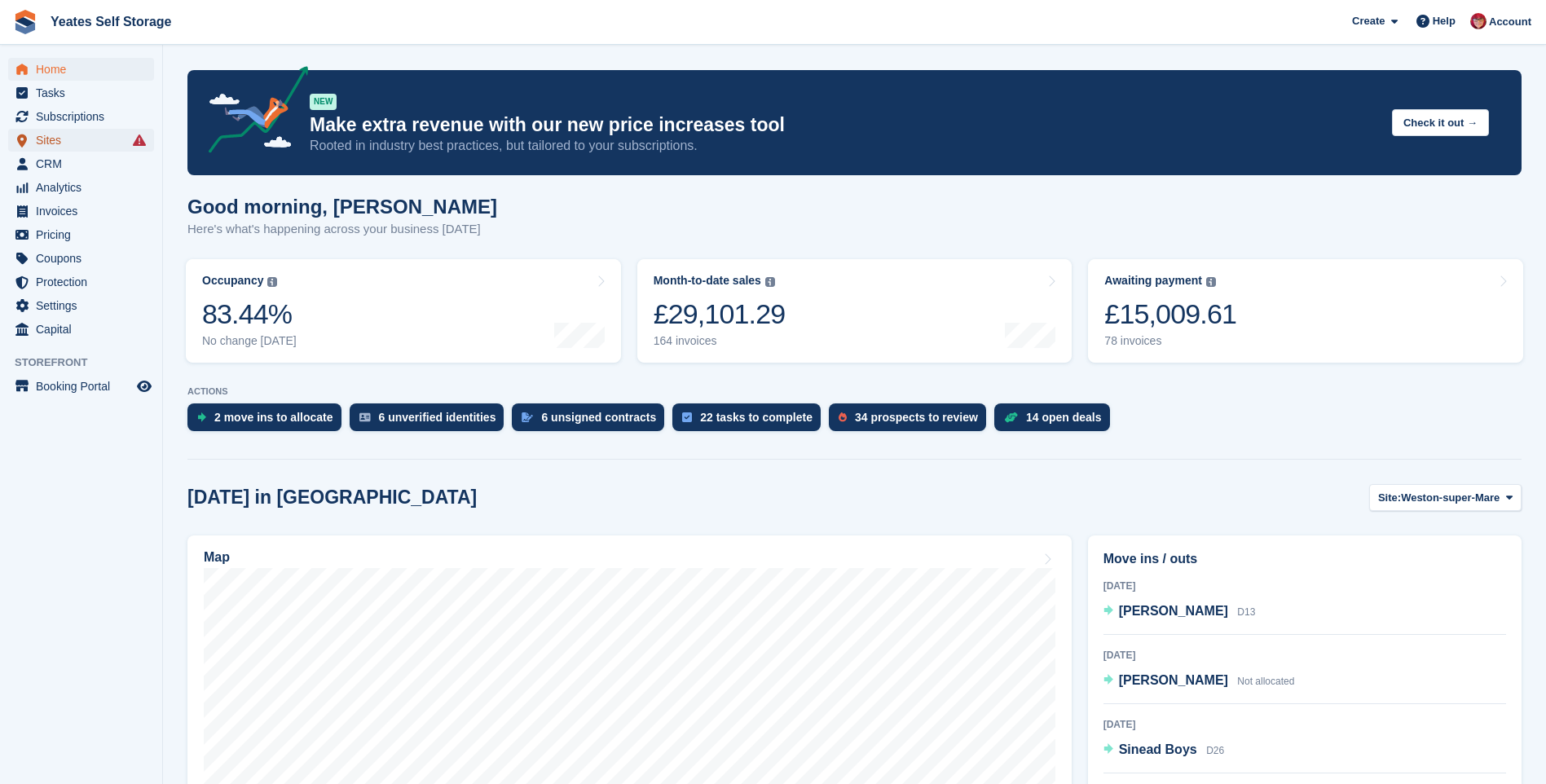
click at [61, 142] on span "Sites" at bounding box center [85, 141] width 98 height 23
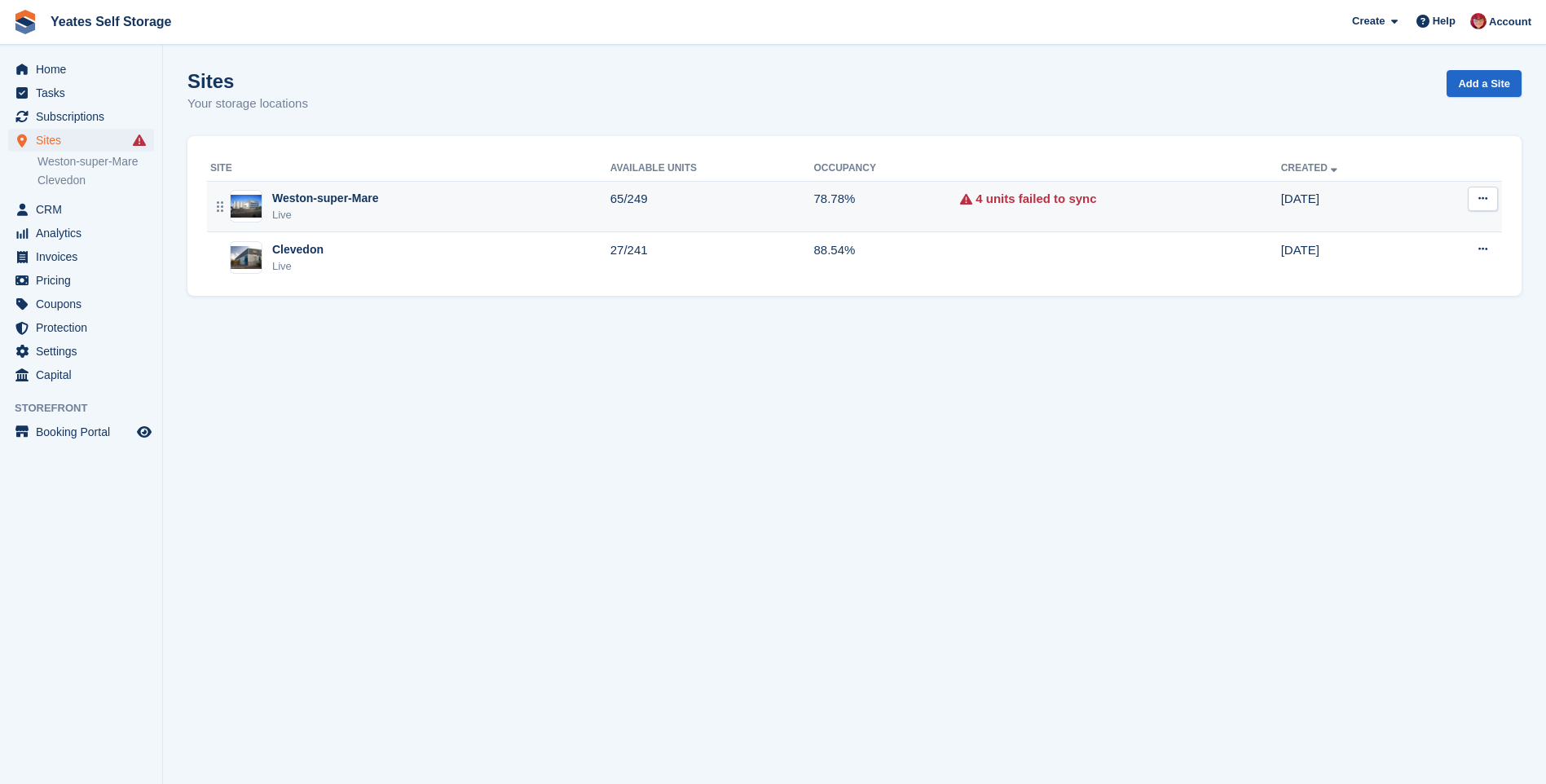
click at [320, 192] on div "Weston-super-Mare" at bounding box center [325, 198] width 106 height 17
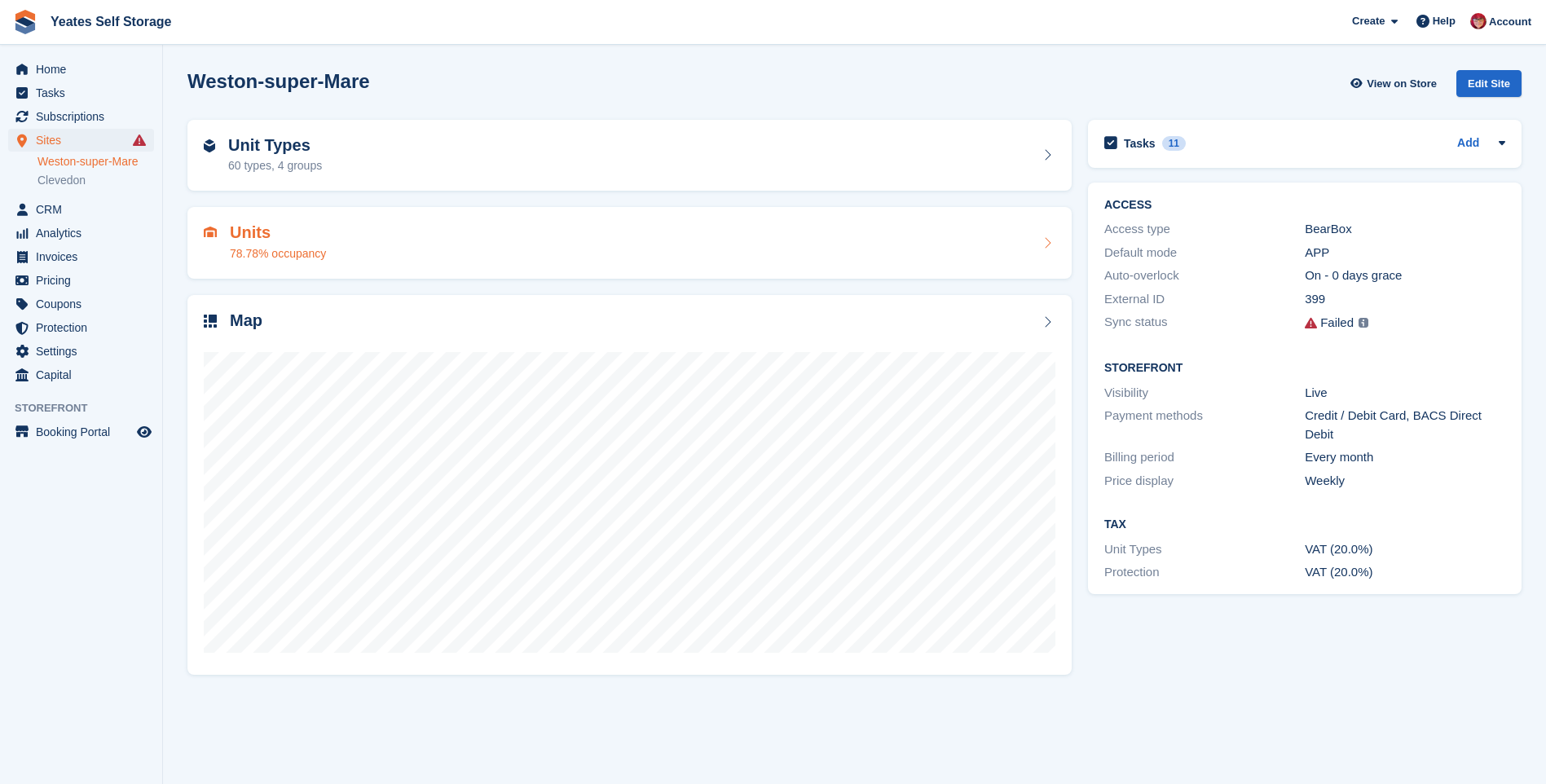
click at [248, 236] on h2 "Units" at bounding box center [278, 233] width 96 height 19
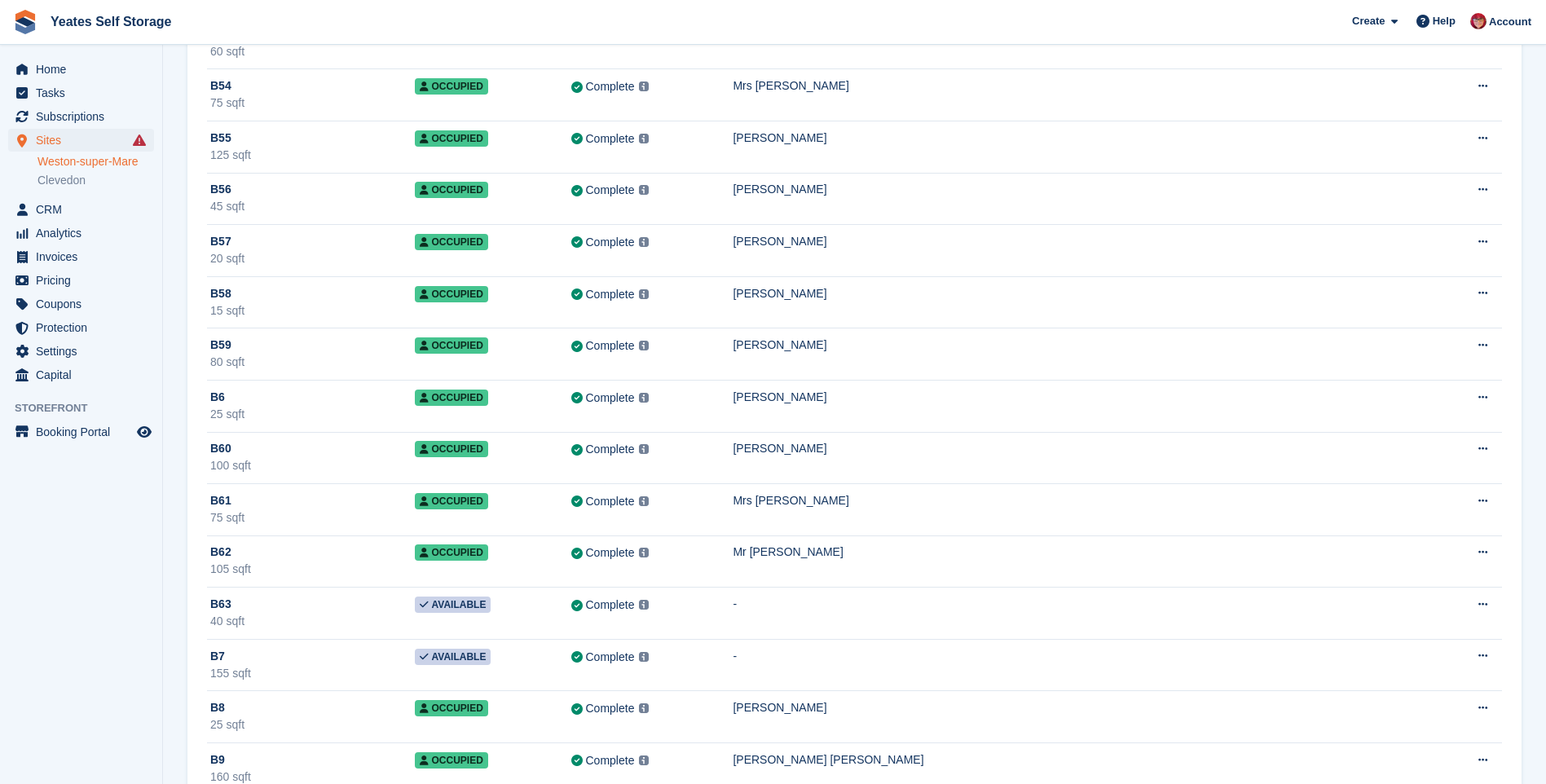
scroll to position [4726, 0]
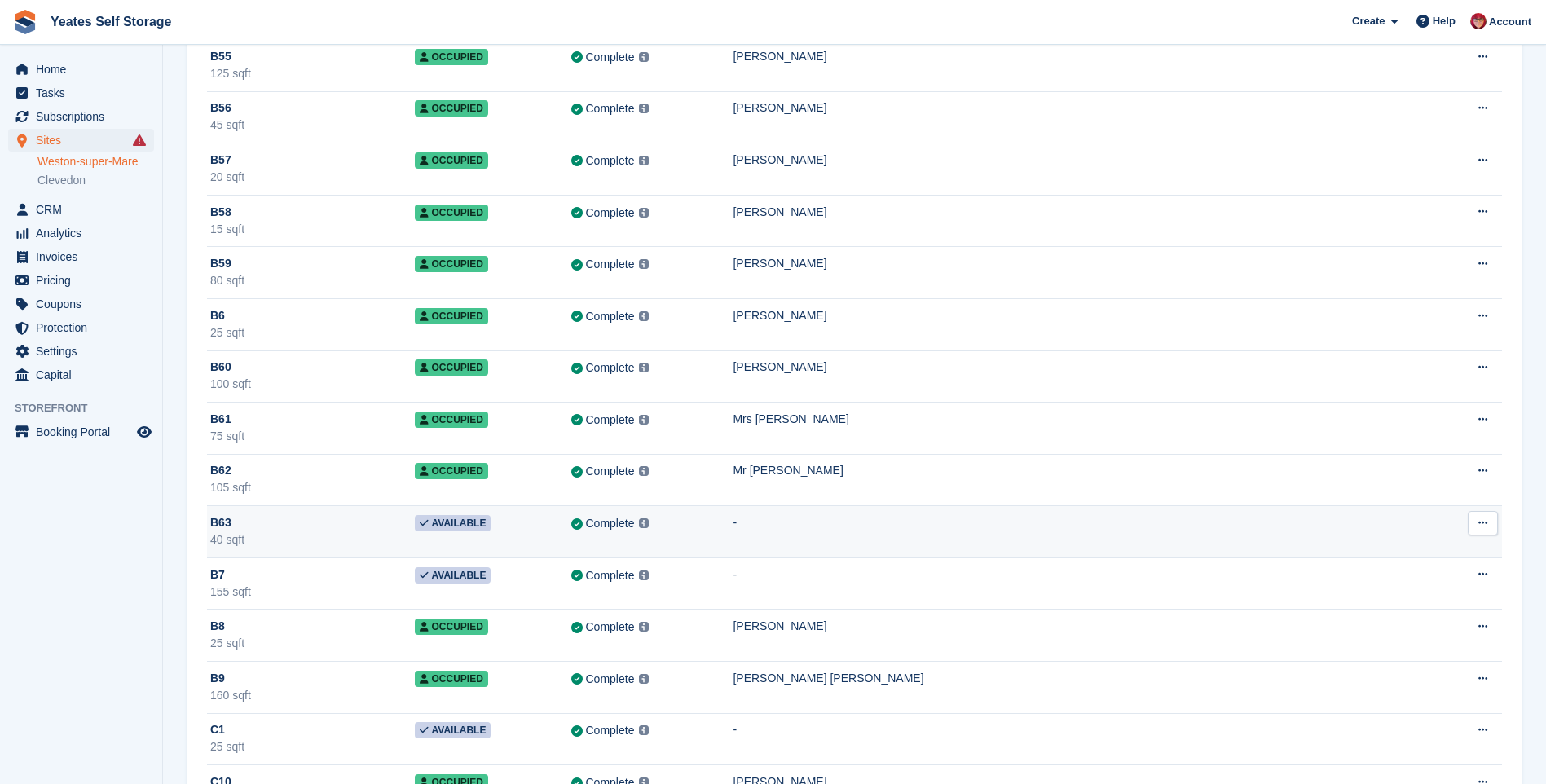
click at [1480, 522] on icon at bounding box center [1483, 523] width 9 height 11
click at [1387, 576] on p "Unit activity" at bounding box center [1419, 576] width 142 height 21
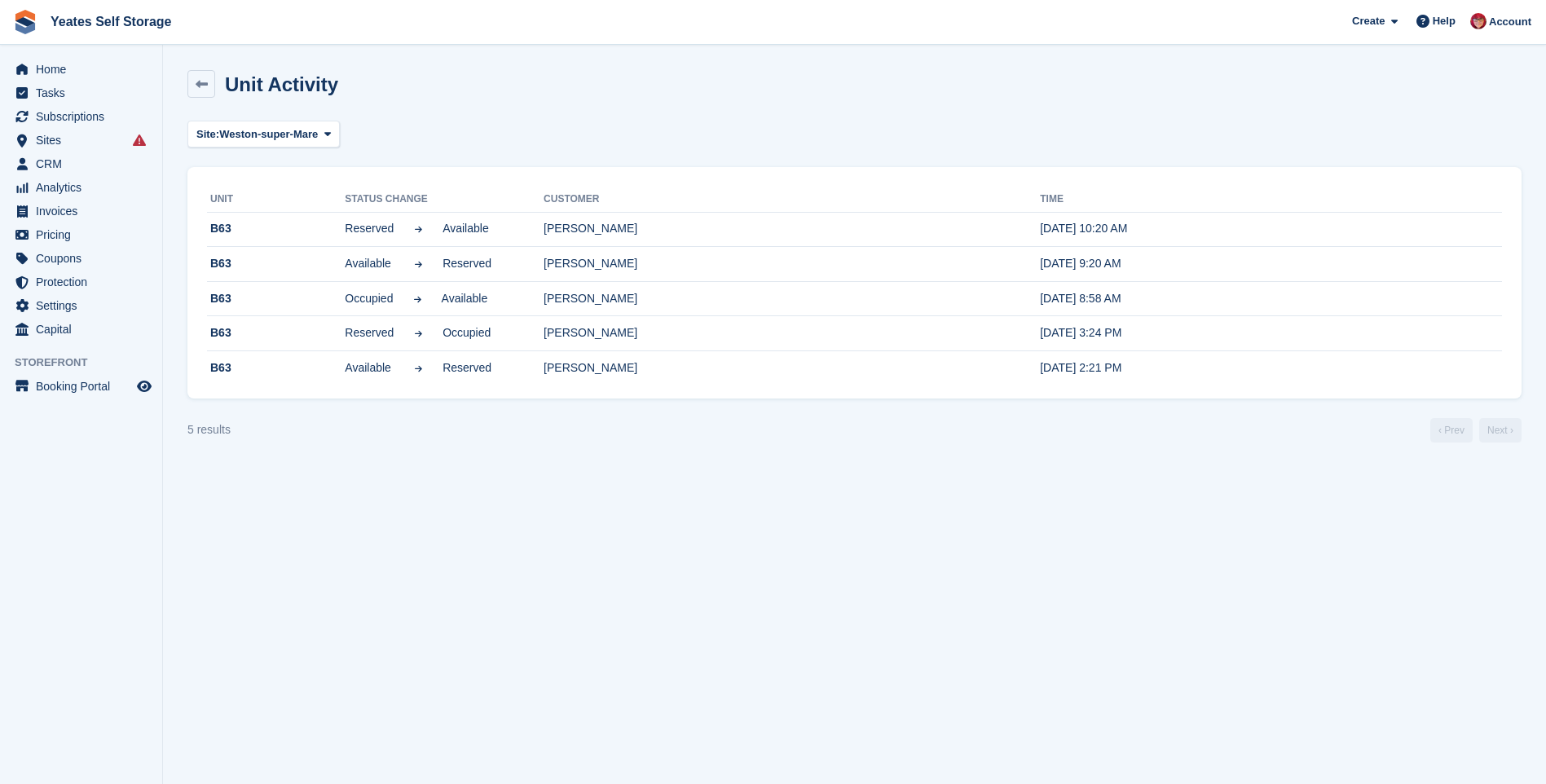
click at [368, 484] on section "Unit Activity Site: Weston-super-Mare All Weston-super-Mare Clevedon Unit Statu…" at bounding box center [855, 392] width 1383 height 784
click at [501, 233] on div "Reserved Available" at bounding box center [444, 228] width 199 height 17
click at [57, 119] on span "Subscriptions" at bounding box center [85, 117] width 98 height 23
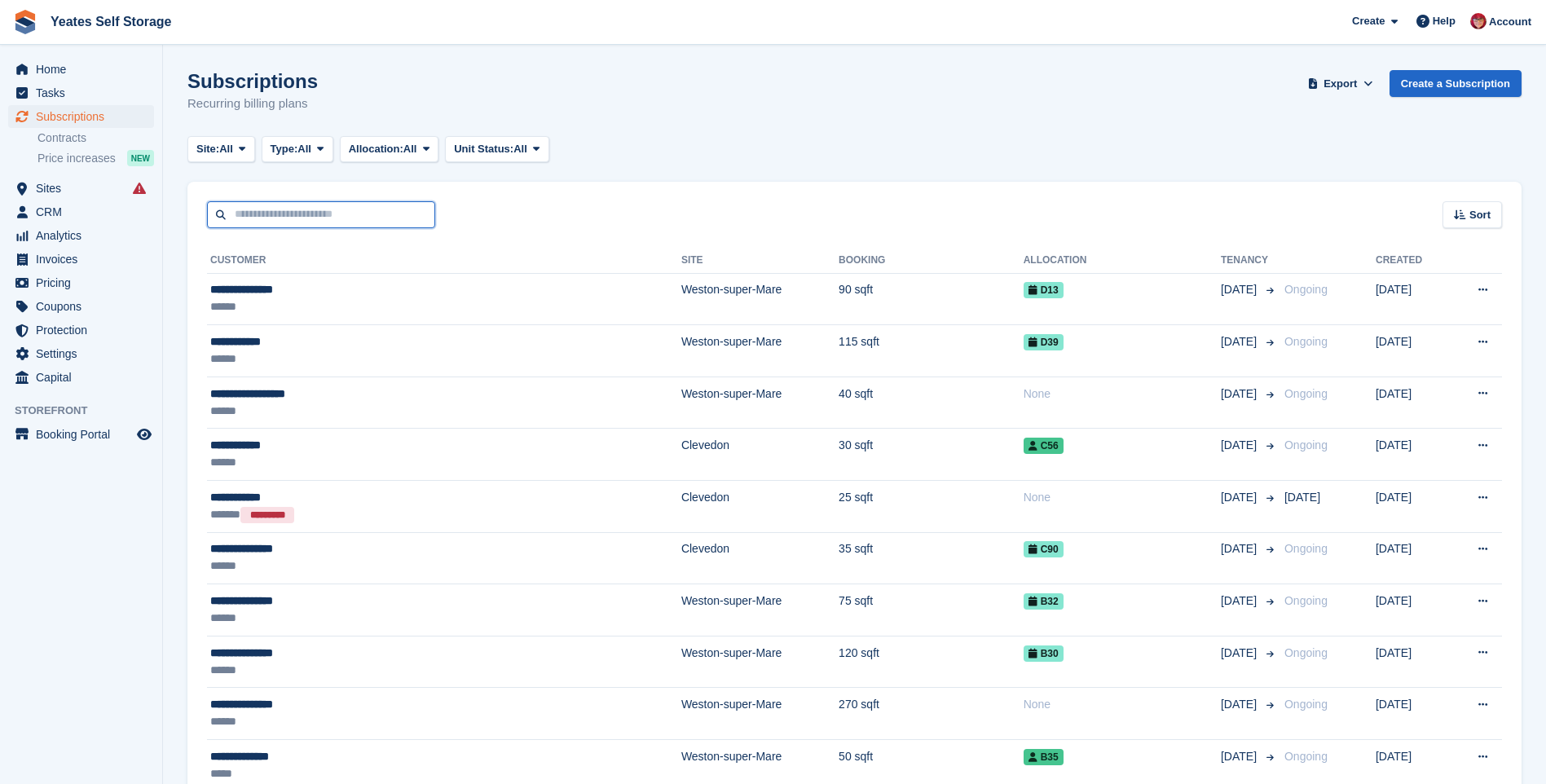
click at [364, 223] on input "text" at bounding box center [321, 215] width 228 height 27
type input "****"
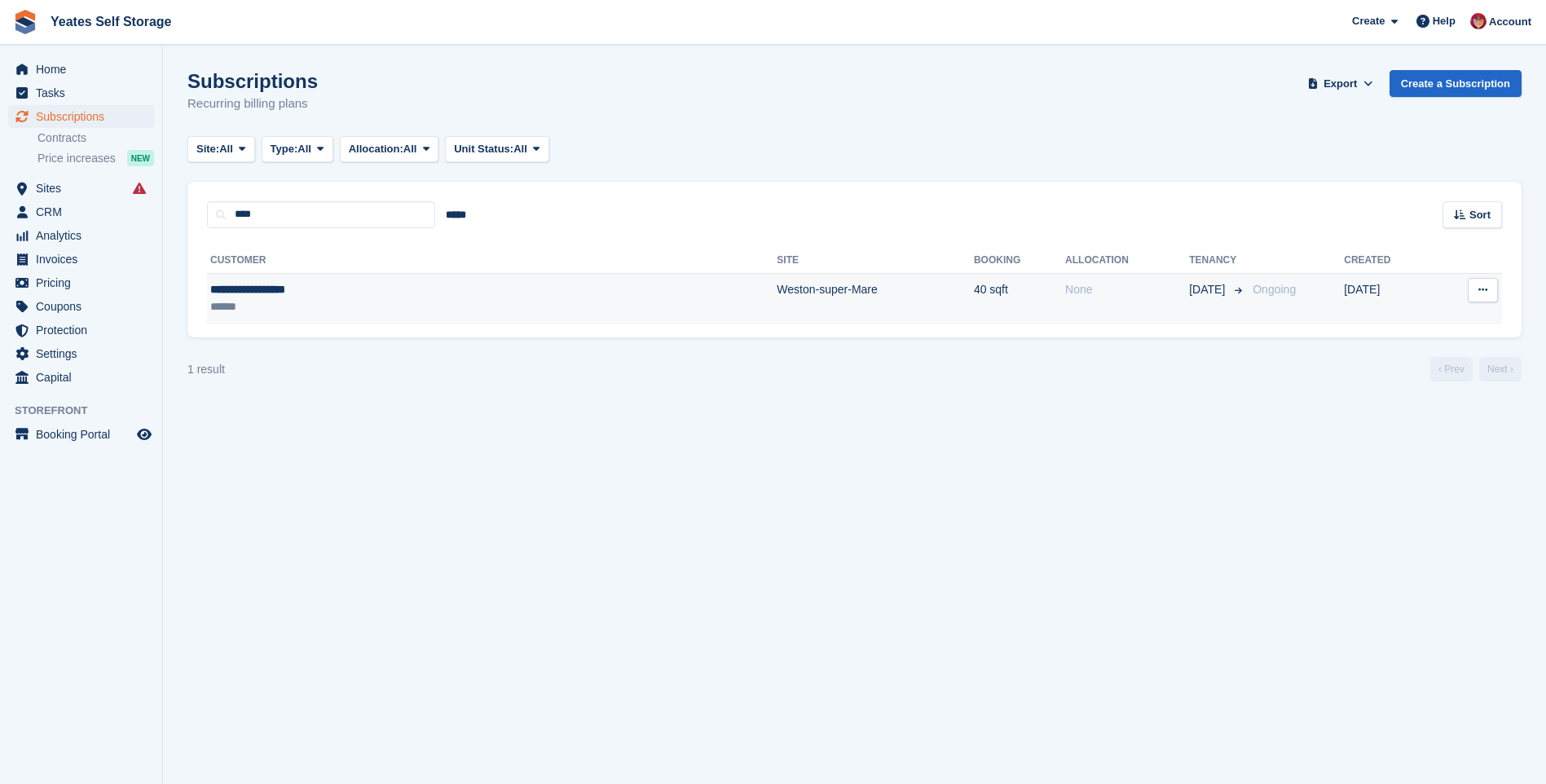
click at [777, 301] on td "Weston-super-Mare" at bounding box center [875, 298] width 197 height 52
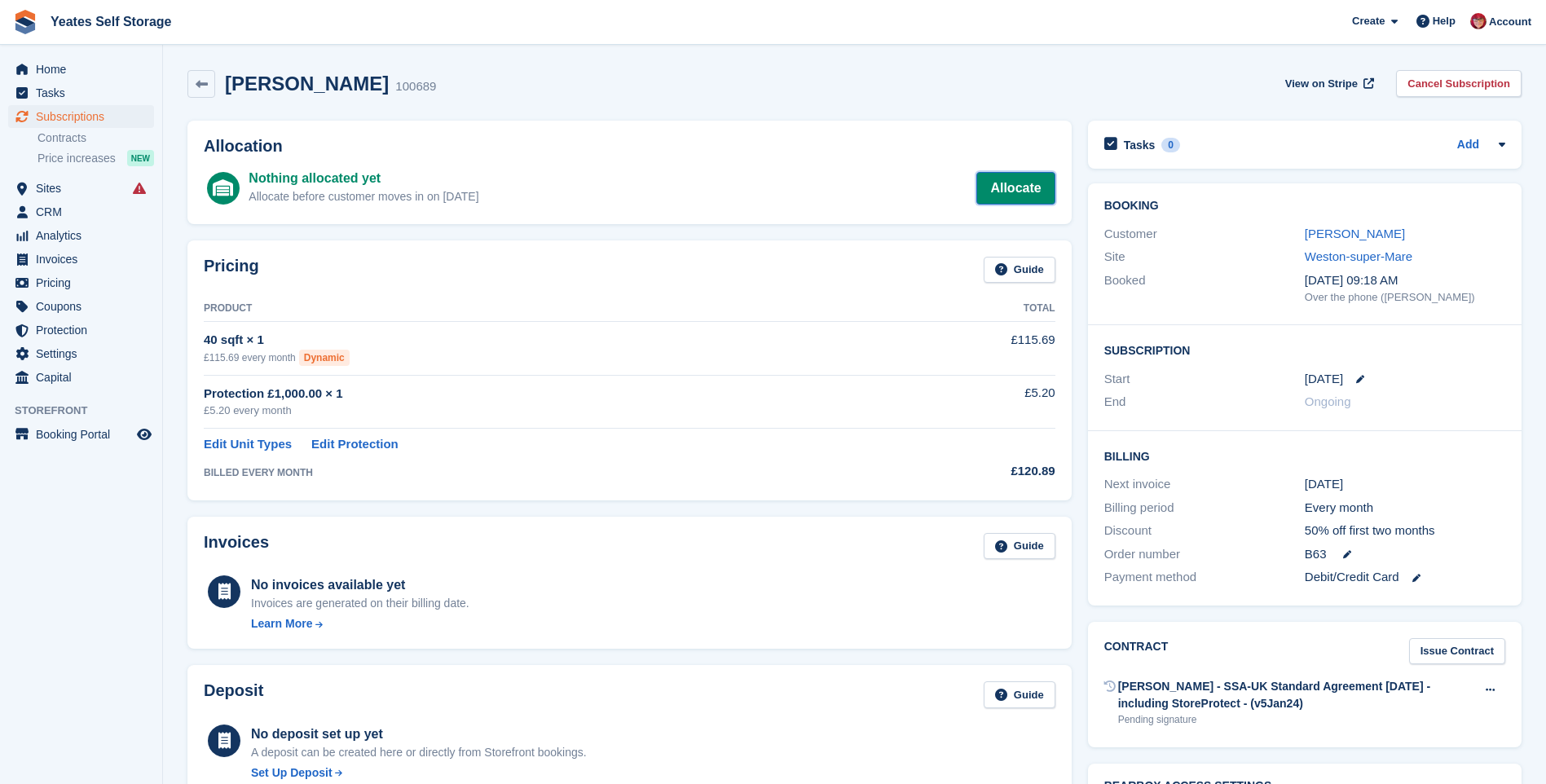
click at [1018, 189] on link "Allocate" at bounding box center [1016, 188] width 78 height 33
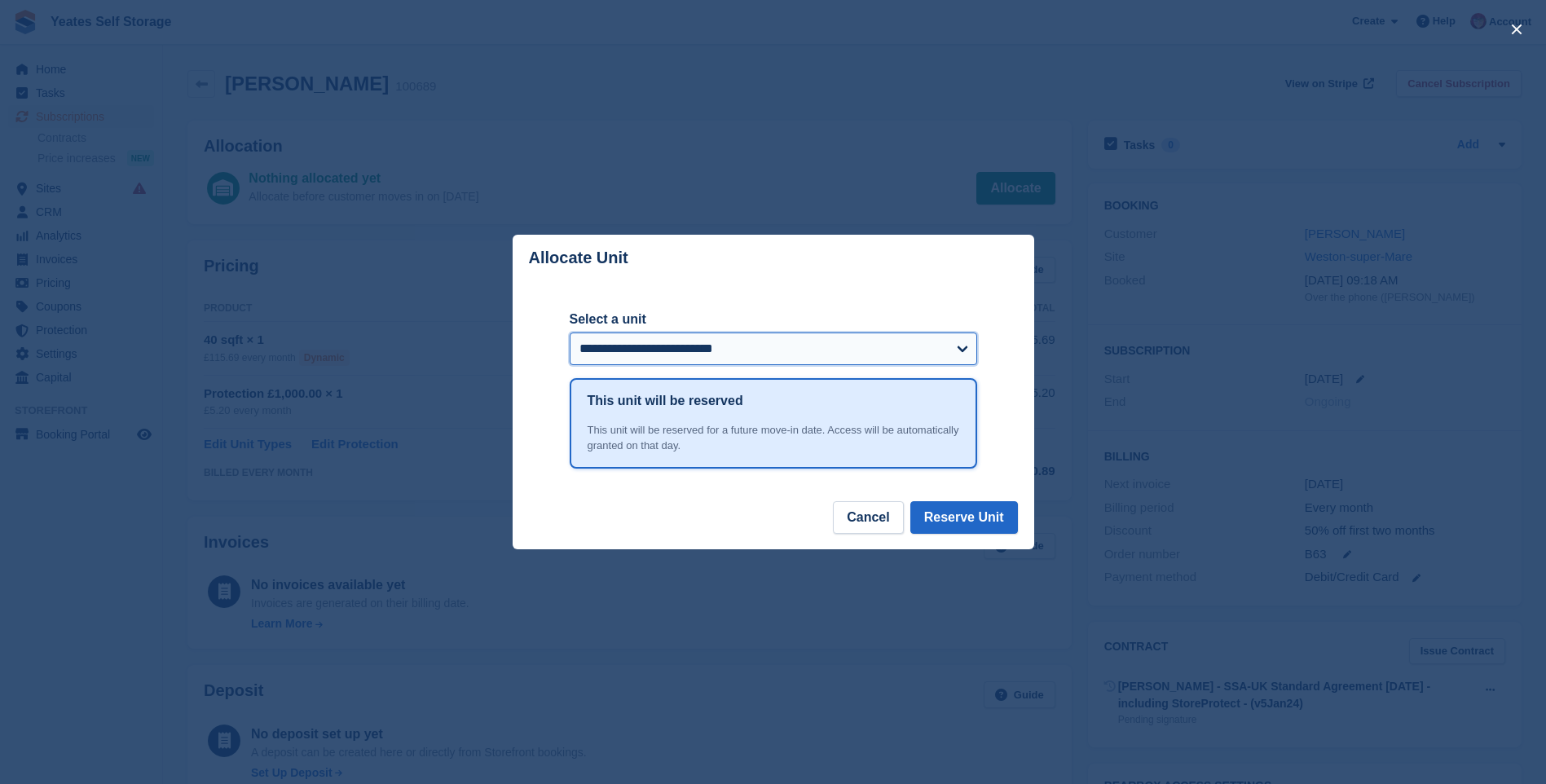
click at [964, 348] on select "**********" at bounding box center [773, 348] width 407 height 33
click at [757, 143] on div "close" at bounding box center [773, 392] width 1546 height 784
